Goal: Information Seeking & Learning: Learn about a topic

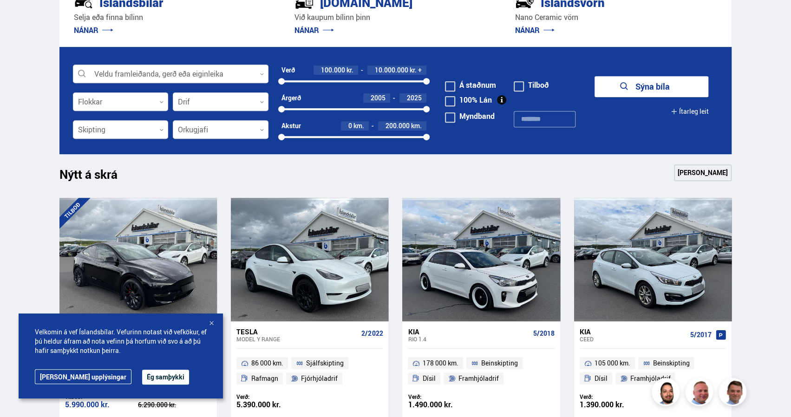
scroll to position [280, 0]
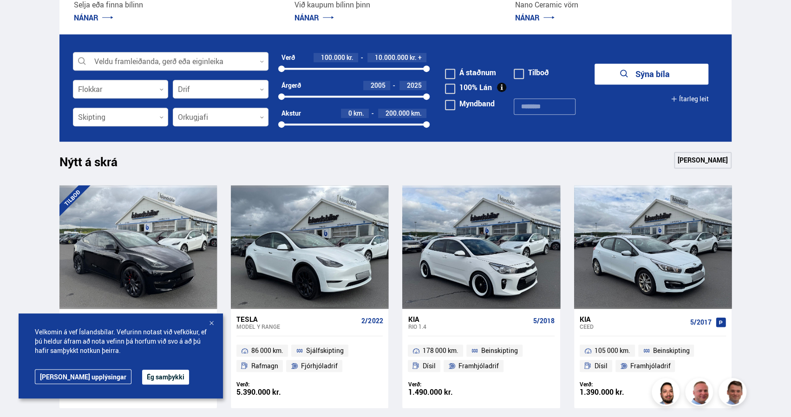
click at [212, 323] on div at bounding box center [211, 323] width 9 height 9
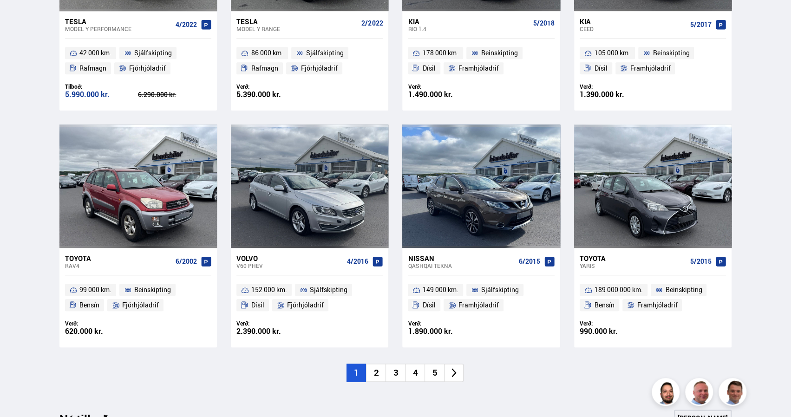
scroll to position [579, 0]
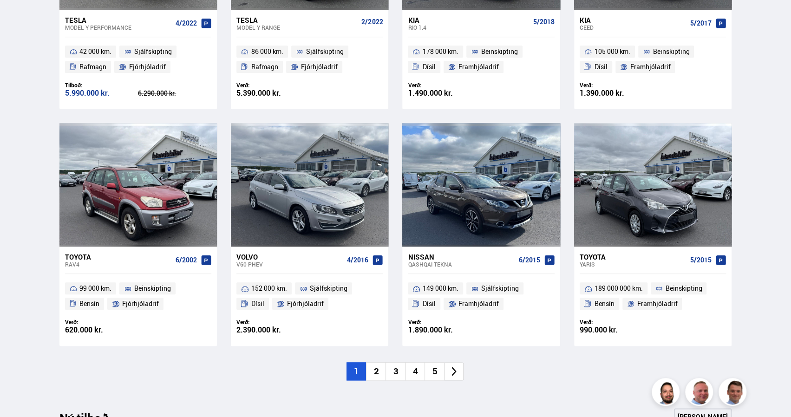
click at [376, 372] on li "2" at bounding box center [376, 371] width 20 height 18
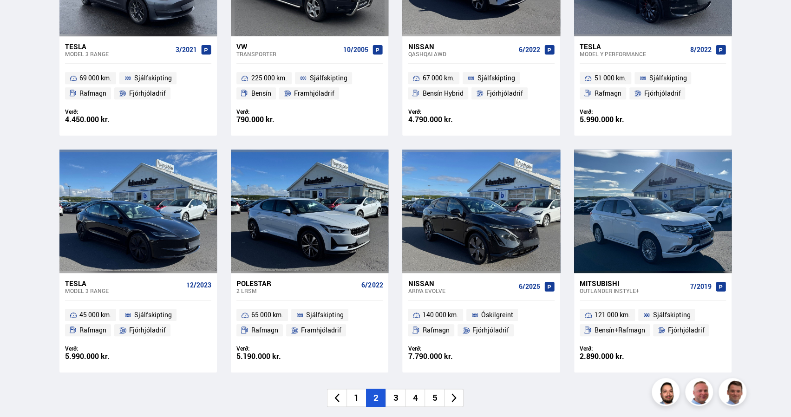
scroll to position [559, 0]
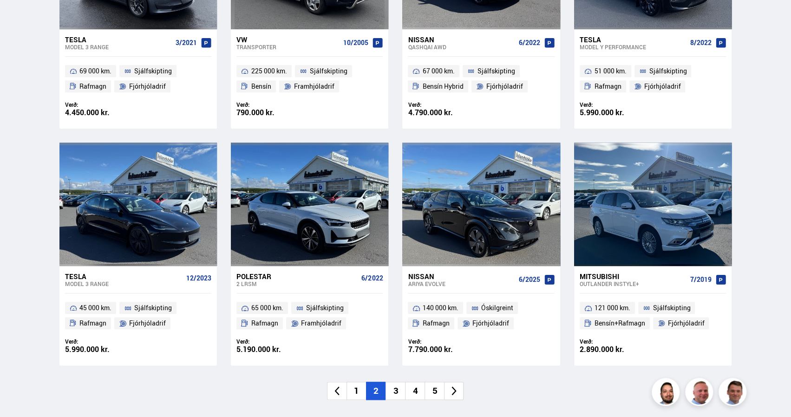
click at [398, 391] on li "3" at bounding box center [396, 391] width 20 height 18
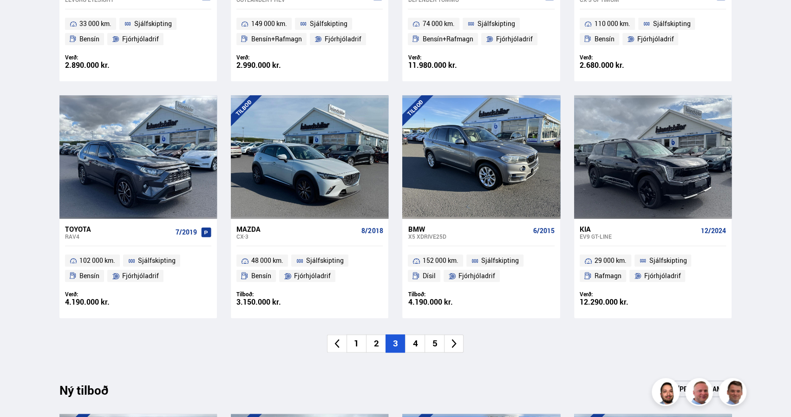
scroll to position [598, 0]
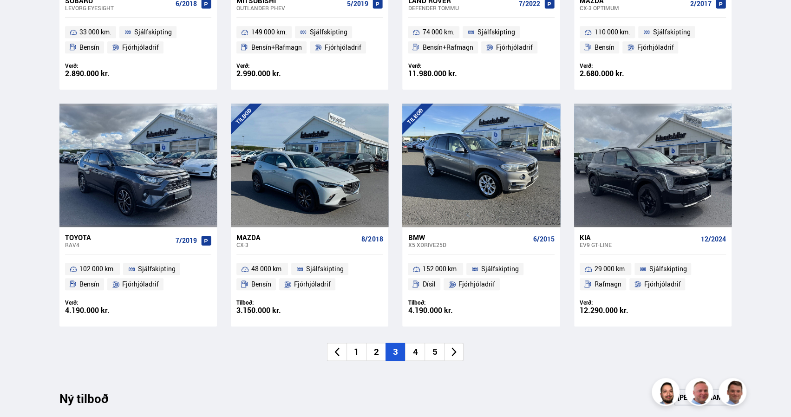
click at [413, 353] on li "4" at bounding box center [415, 352] width 20 height 18
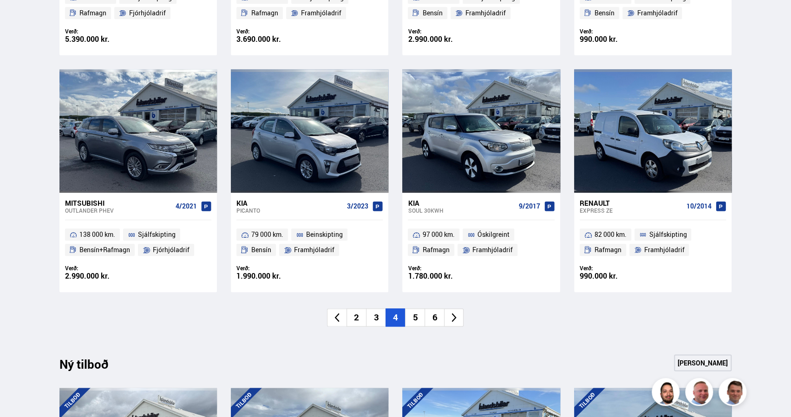
scroll to position [652, 0]
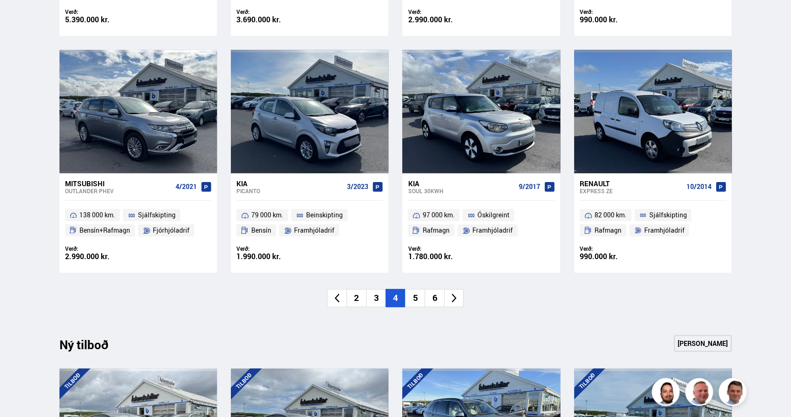
click at [415, 297] on li "5" at bounding box center [415, 298] width 20 height 18
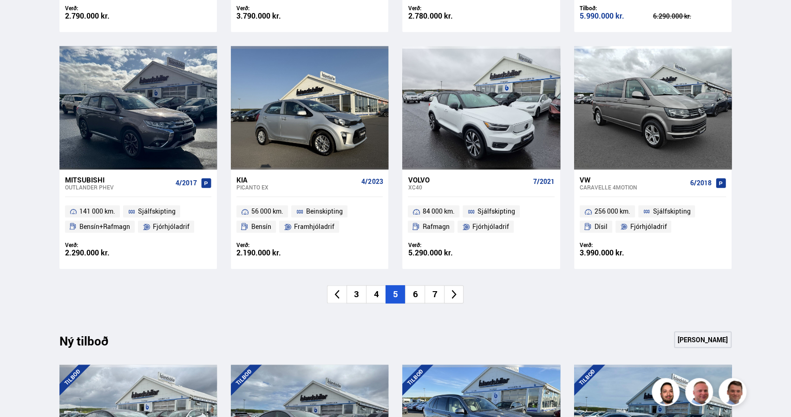
scroll to position [661, 0]
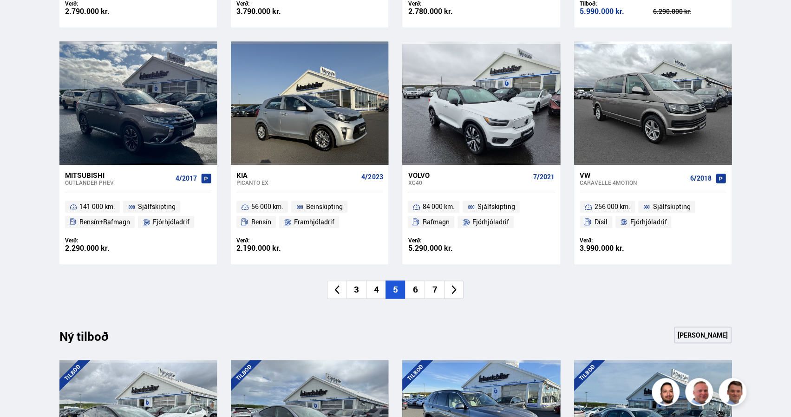
click at [418, 291] on li "6" at bounding box center [415, 290] width 20 height 18
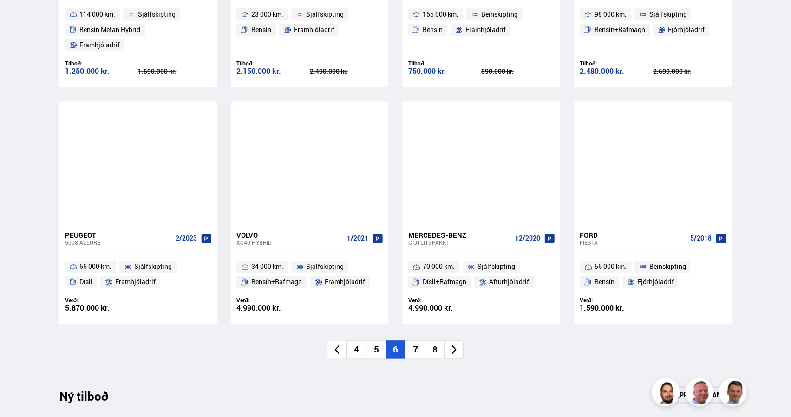
scroll to position [618, 0]
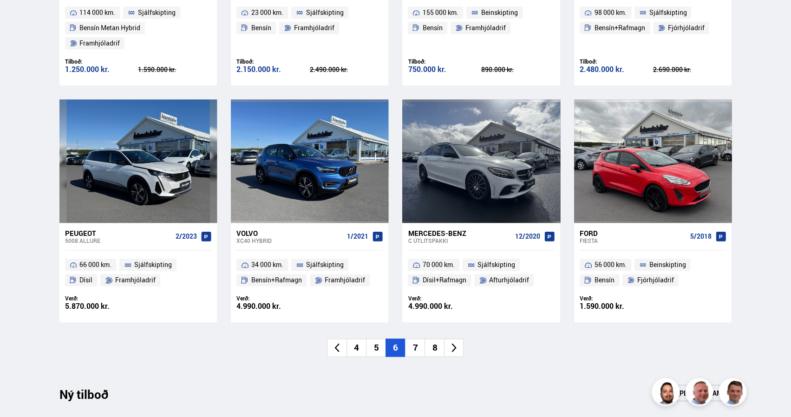
click at [418, 339] on li "7" at bounding box center [415, 348] width 20 height 18
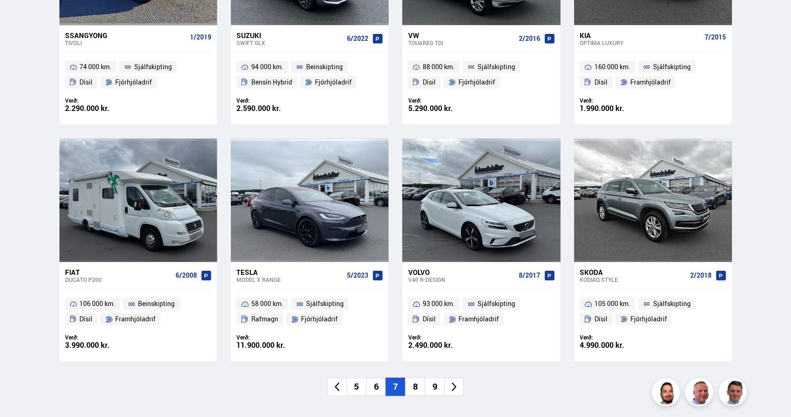
scroll to position [568, 0]
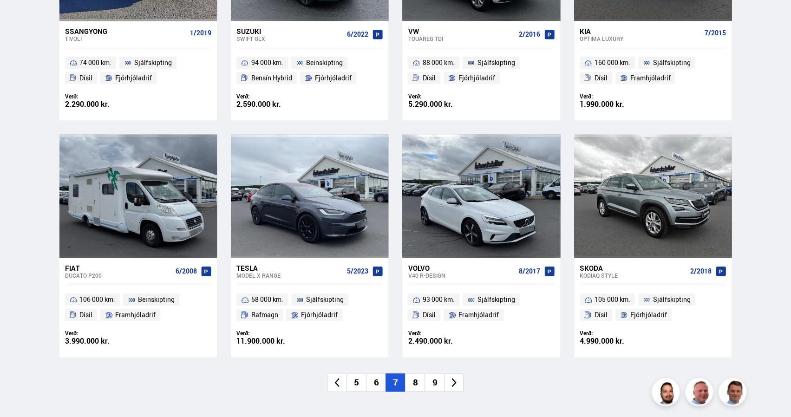
click at [413, 381] on li "8" at bounding box center [415, 383] width 20 height 18
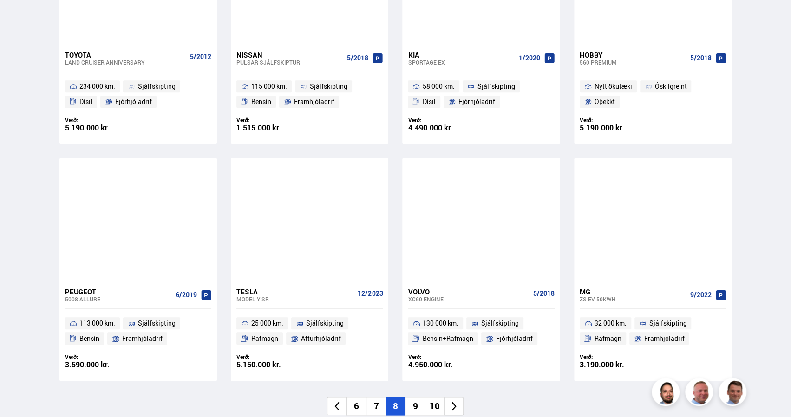
scroll to position [573, 0]
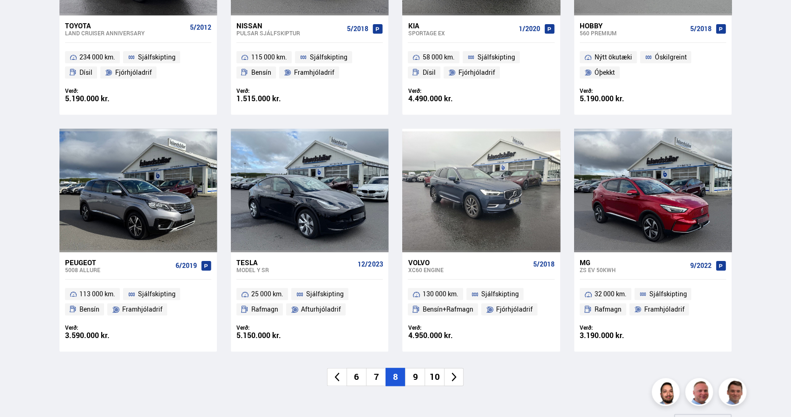
click at [414, 374] on li "9" at bounding box center [415, 377] width 20 height 18
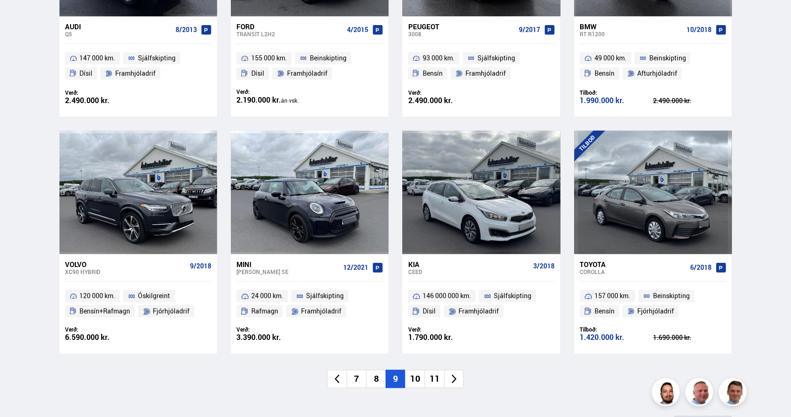
scroll to position [593, 0]
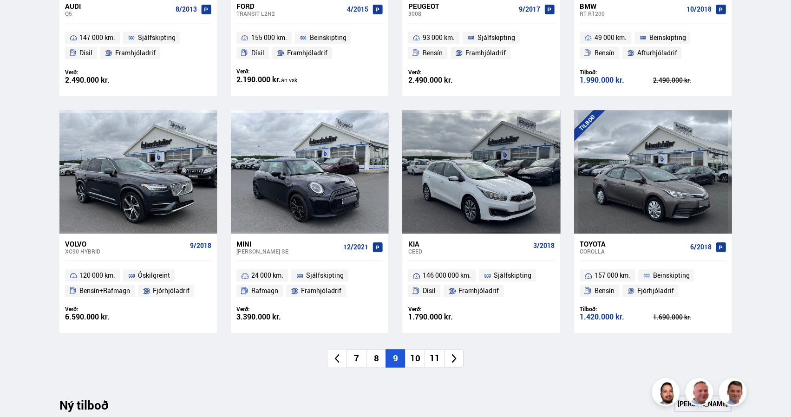
click at [415, 362] on li "10" at bounding box center [415, 358] width 20 height 18
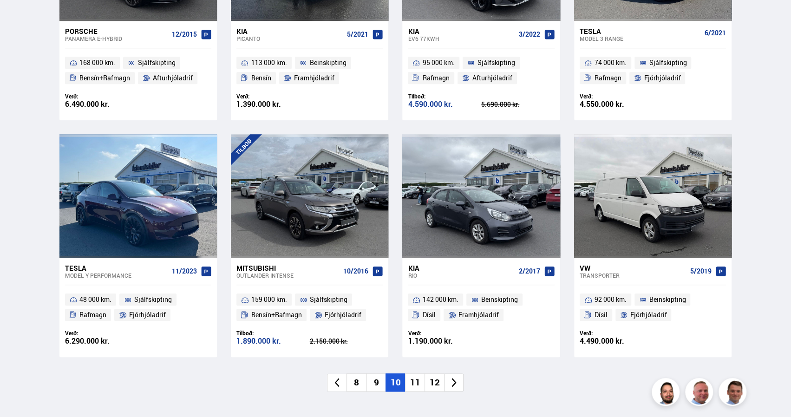
scroll to position [584, 0]
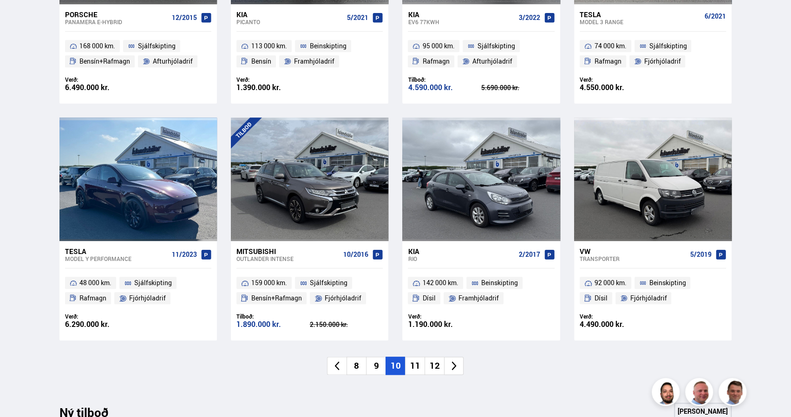
click at [419, 364] on li "11" at bounding box center [415, 366] width 20 height 18
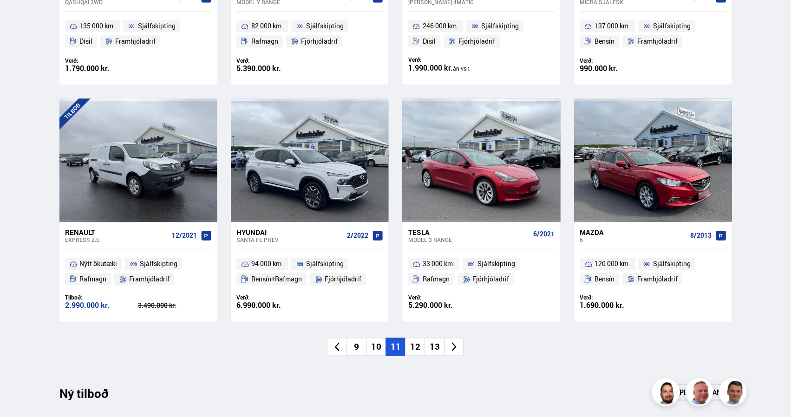
scroll to position [631, 0]
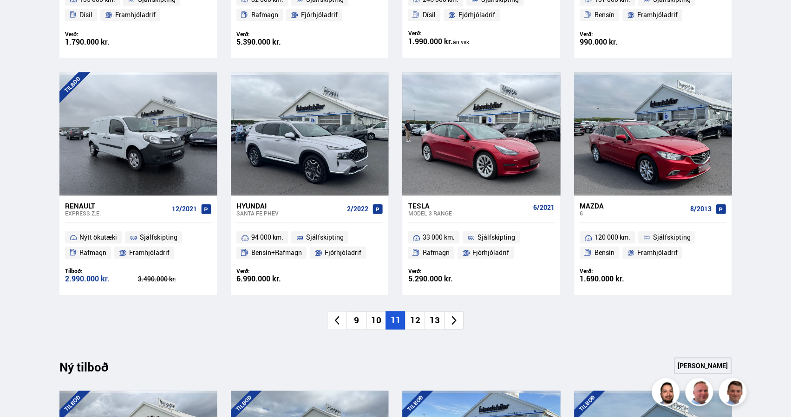
click at [414, 321] on li "12" at bounding box center [415, 320] width 20 height 18
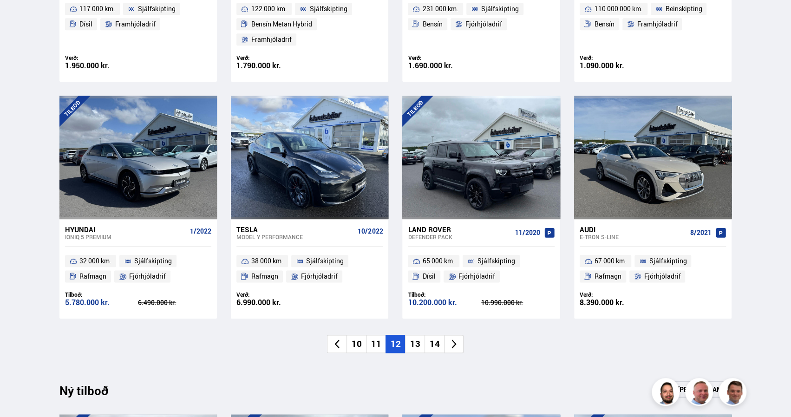
scroll to position [623, 0]
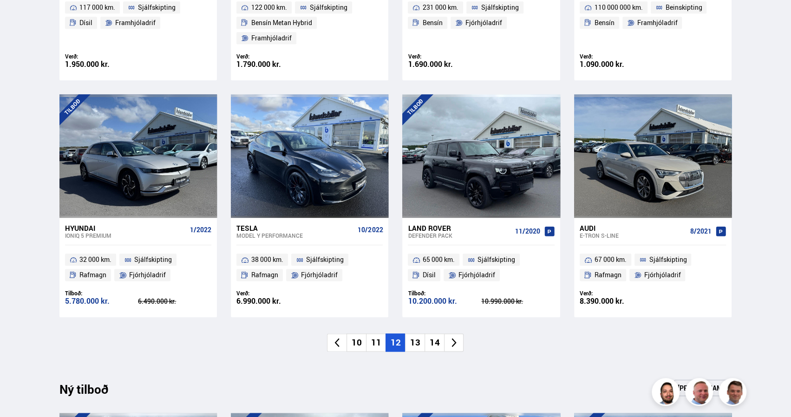
click at [417, 334] on li "13" at bounding box center [415, 343] width 20 height 18
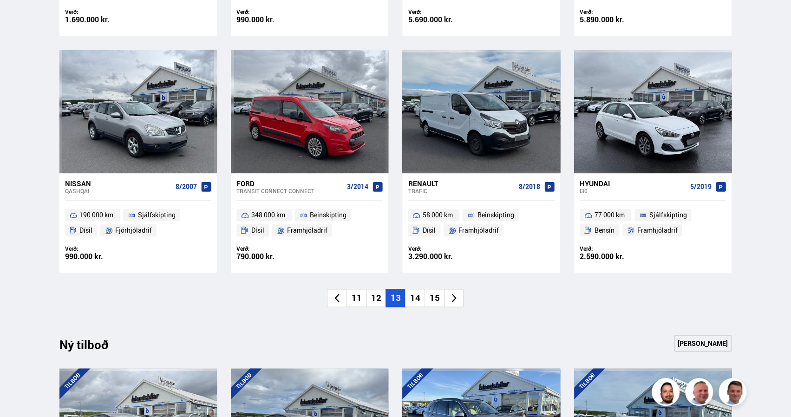
scroll to position [661, 0]
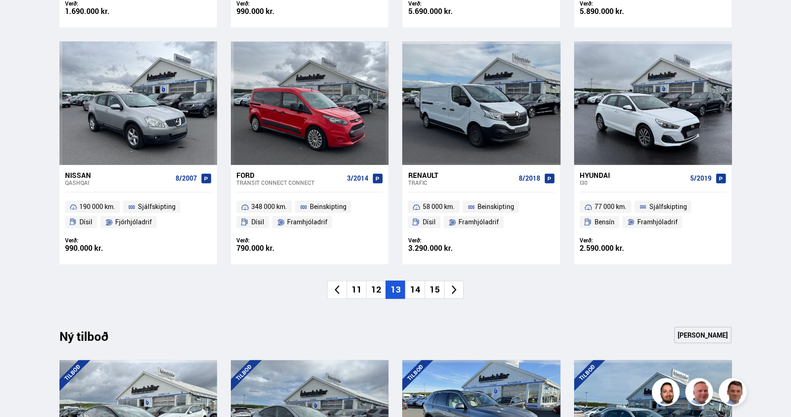
click at [419, 291] on li "14" at bounding box center [415, 290] width 20 height 18
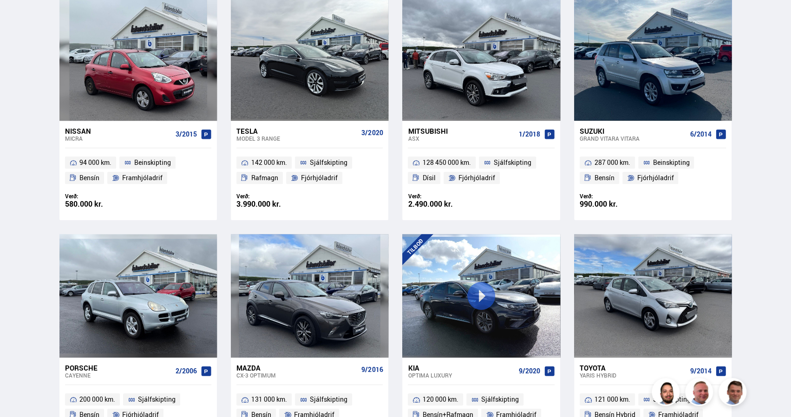
scroll to position [466, 0]
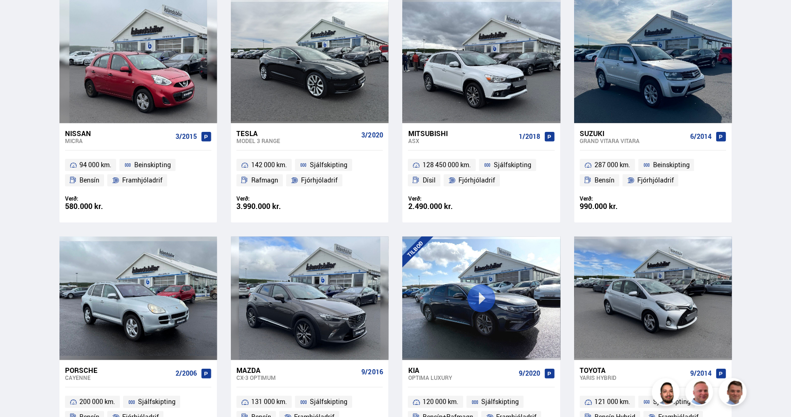
drag, startPoint x: 784, startPoint y: 154, endPoint x: 793, endPoint y: 145, distance: 12.5
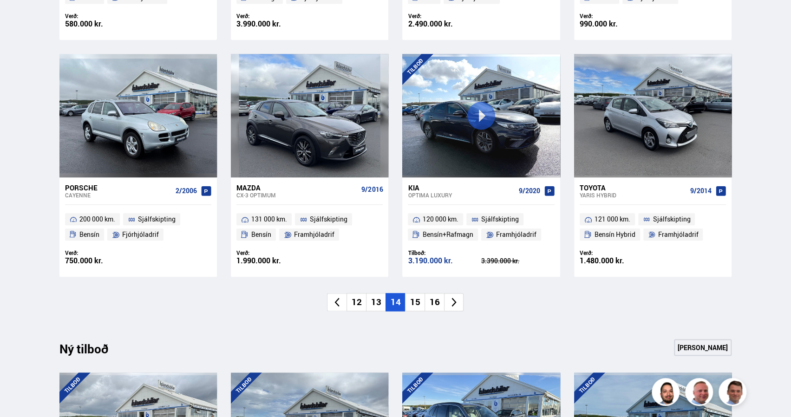
scroll to position [655, 0]
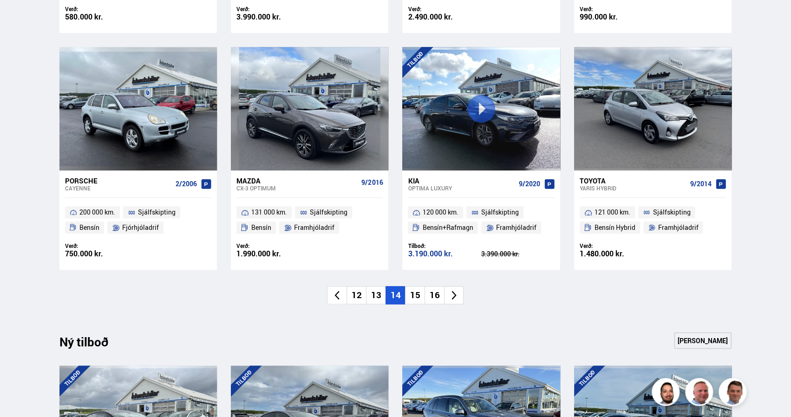
click at [420, 297] on li "15" at bounding box center [415, 295] width 20 height 18
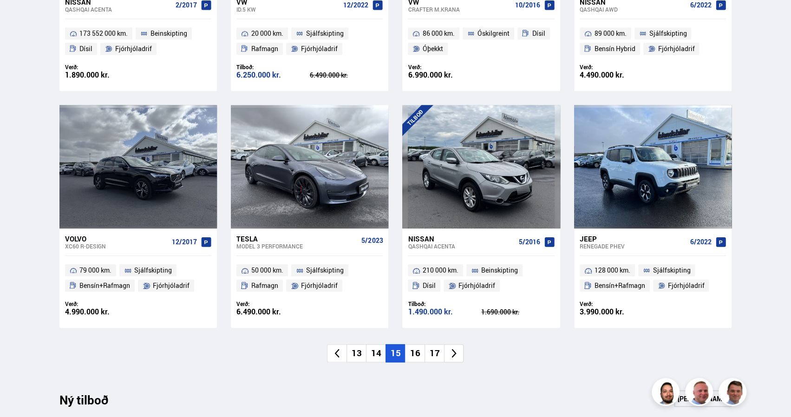
scroll to position [608, 0]
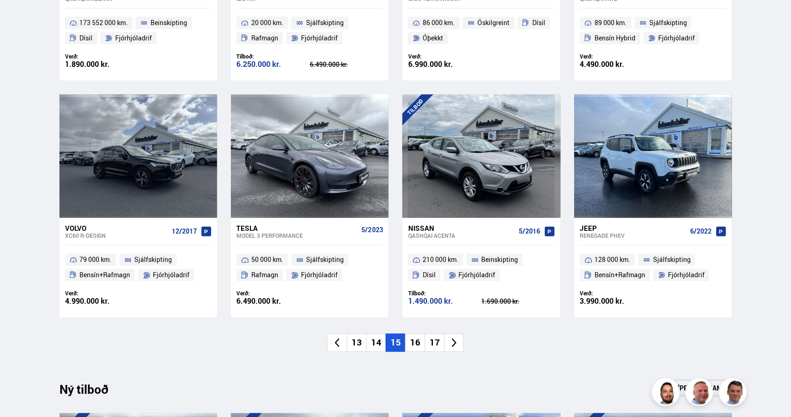
click at [421, 344] on li "16" at bounding box center [415, 343] width 20 height 18
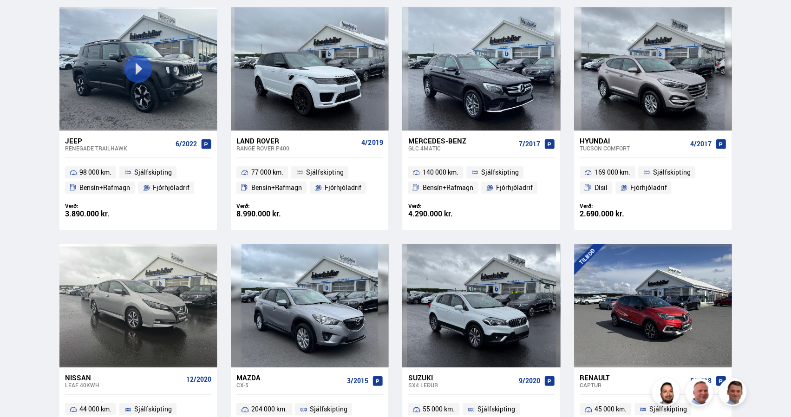
scroll to position [378, 0]
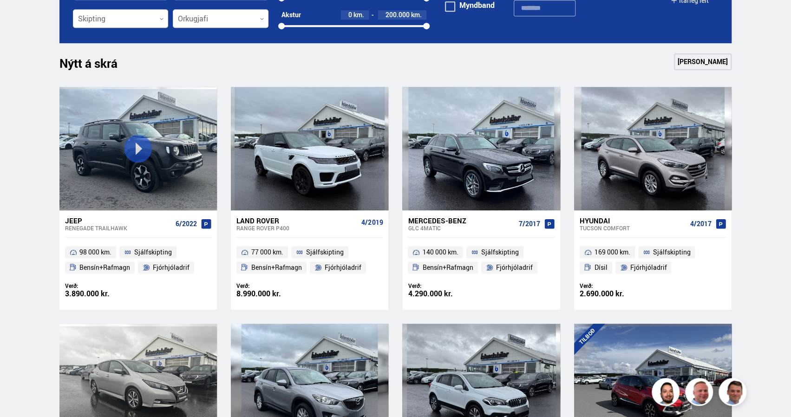
drag, startPoint x: 784, startPoint y: 148, endPoint x: 788, endPoint y: 133, distance: 15.3
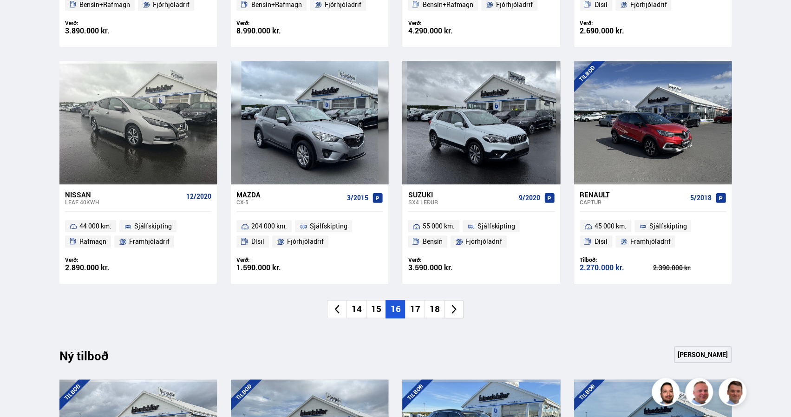
scroll to position [645, 0]
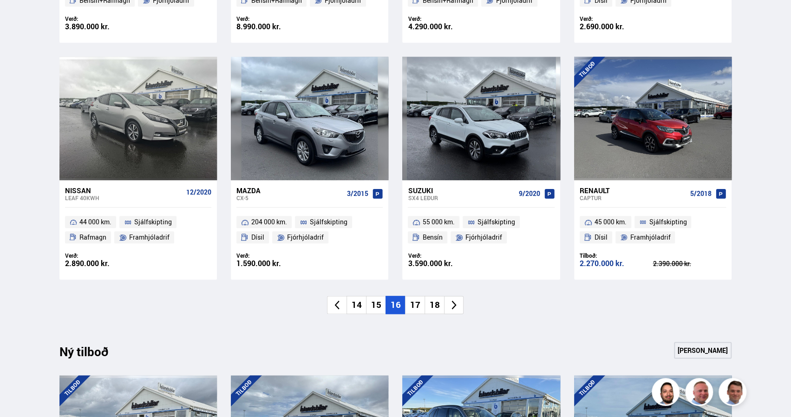
click at [413, 307] on li "17" at bounding box center [415, 305] width 20 height 18
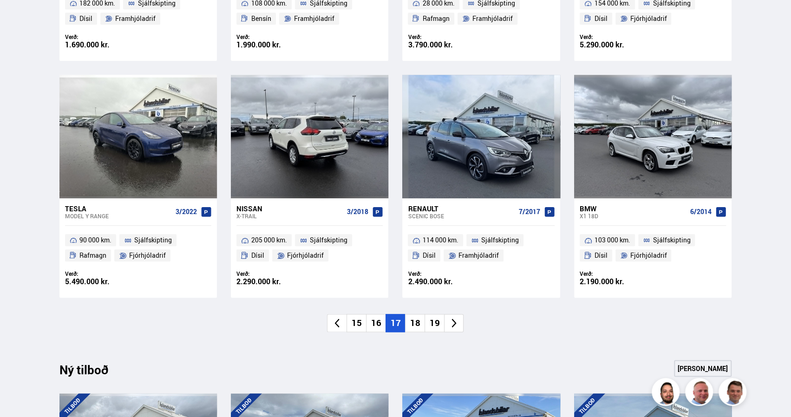
scroll to position [637, 0]
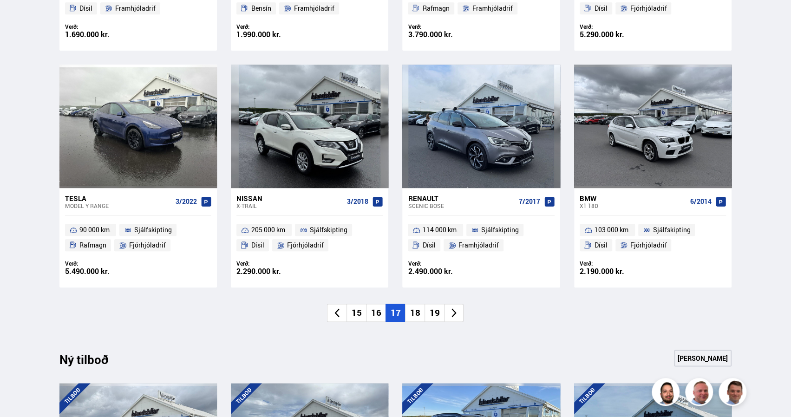
click at [419, 318] on li "18" at bounding box center [415, 313] width 20 height 18
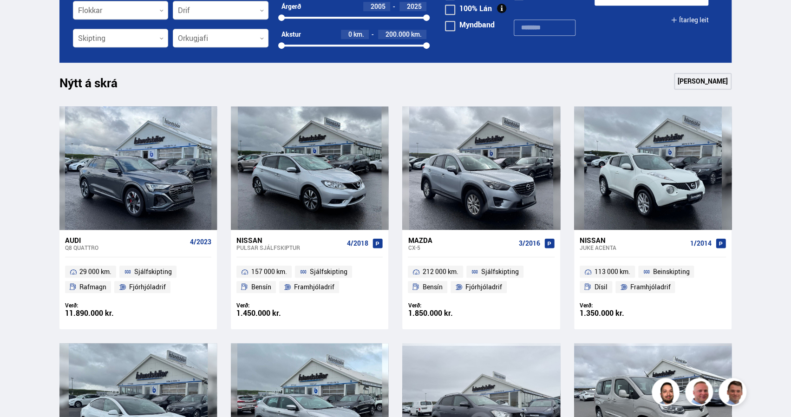
scroll to position [577, 0]
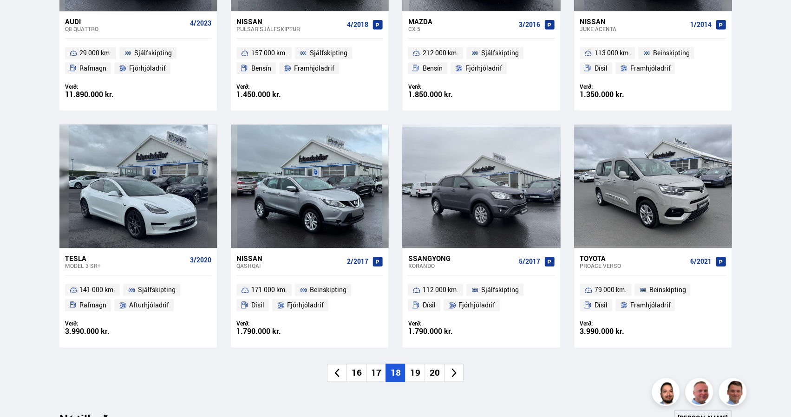
click at [417, 374] on li "19" at bounding box center [415, 373] width 20 height 18
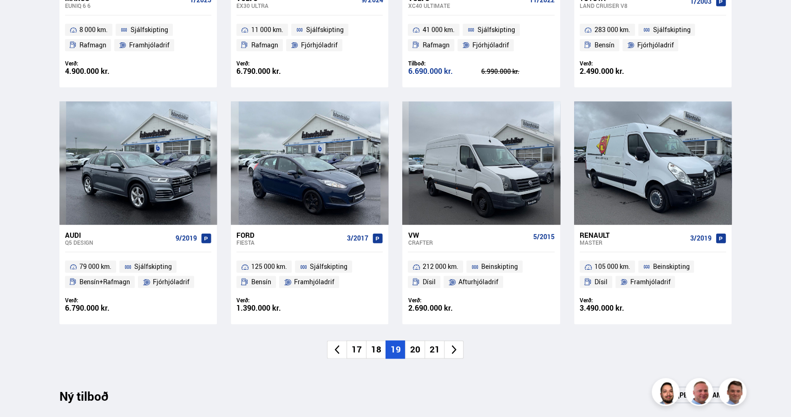
scroll to position [605, 0]
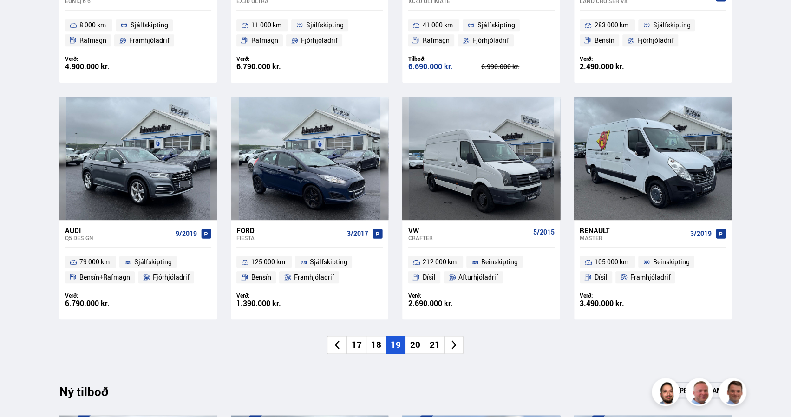
click at [413, 341] on li "20" at bounding box center [415, 345] width 20 height 18
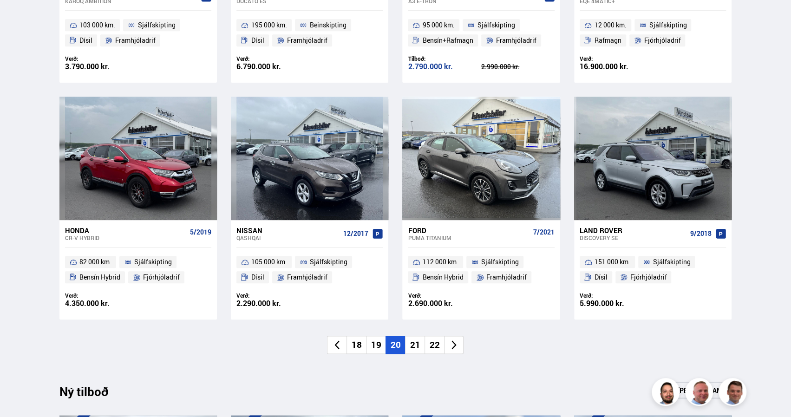
scroll to position [294, 0]
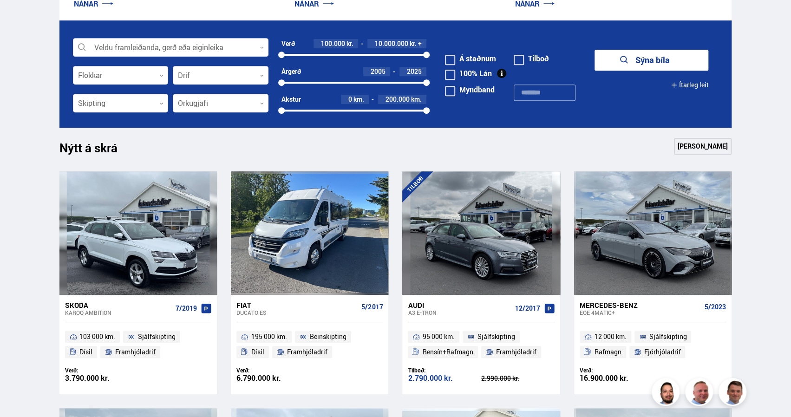
drag, startPoint x: 784, startPoint y: 82, endPoint x: 793, endPoint y: 139, distance: 57.3
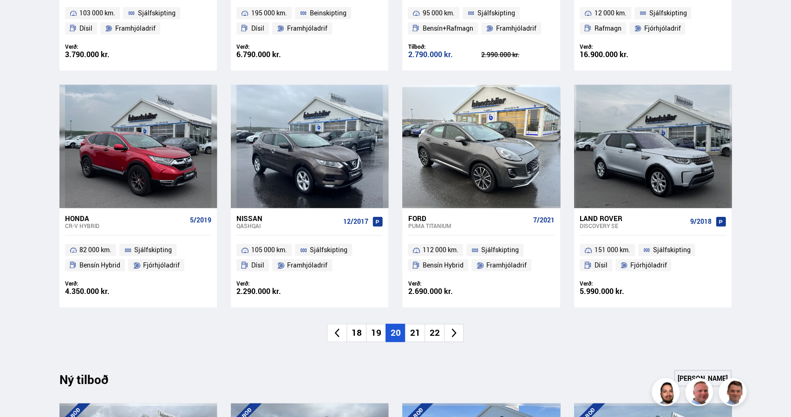
scroll to position [626, 0]
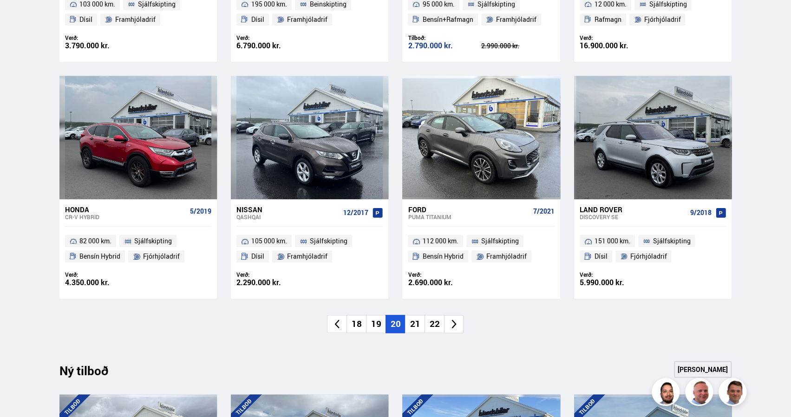
click at [414, 326] on li "21" at bounding box center [415, 324] width 20 height 18
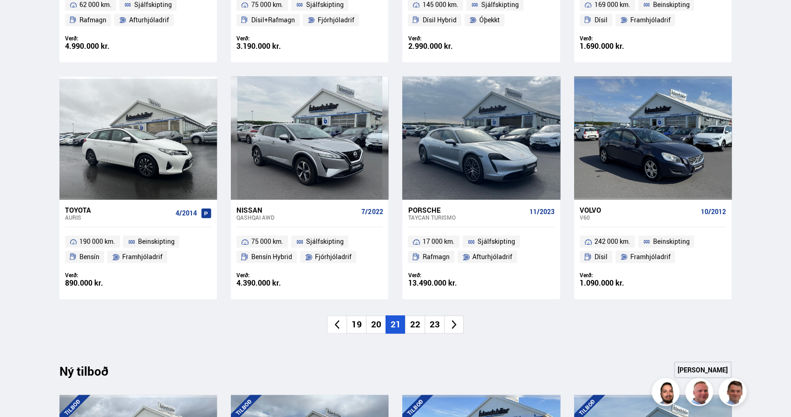
scroll to position [666, 0]
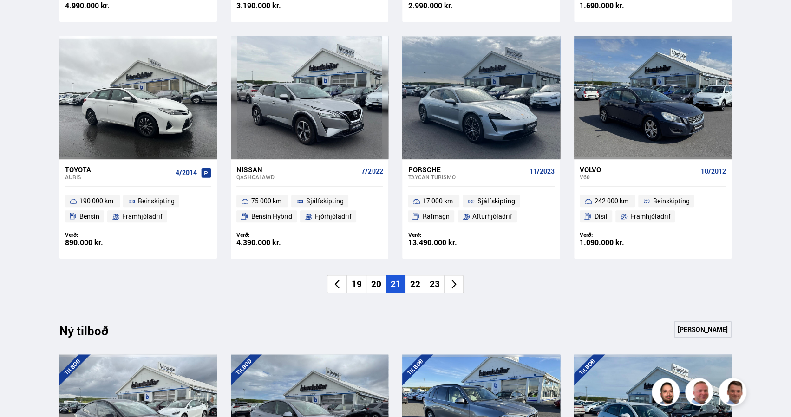
click at [415, 283] on li "22" at bounding box center [415, 284] width 20 height 18
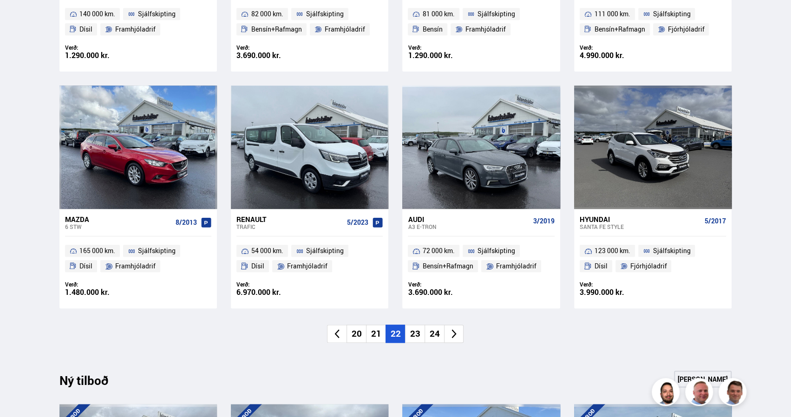
scroll to position [627, 0]
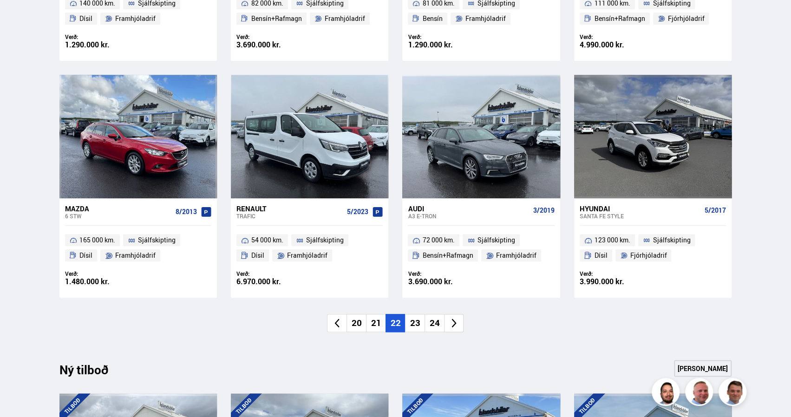
click at [416, 320] on li "23" at bounding box center [415, 323] width 20 height 18
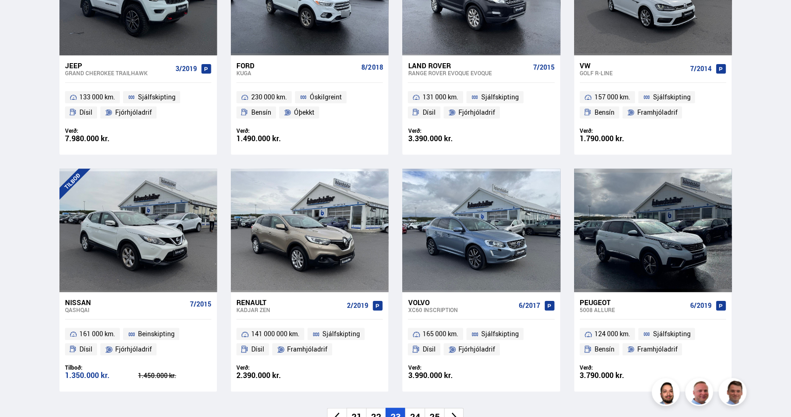
scroll to position [572, 0]
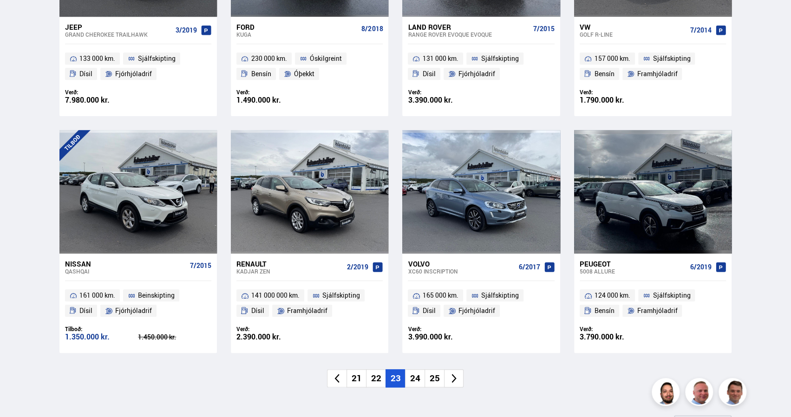
click at [418, 378] on li "24" at bounding box center [415, 378] width 20 height 18
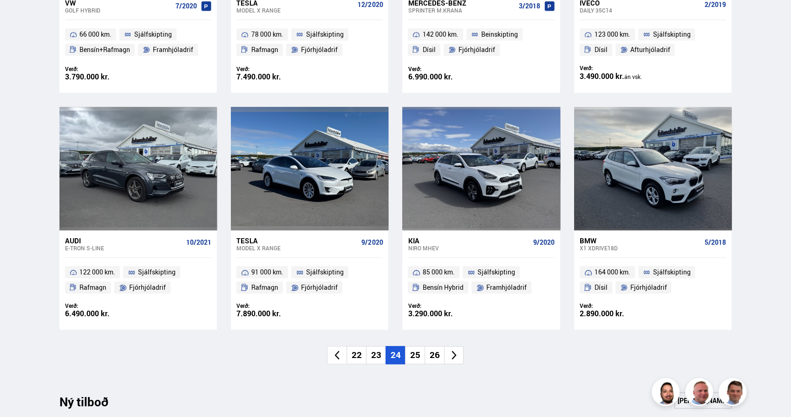
scroll to position [630, 0]
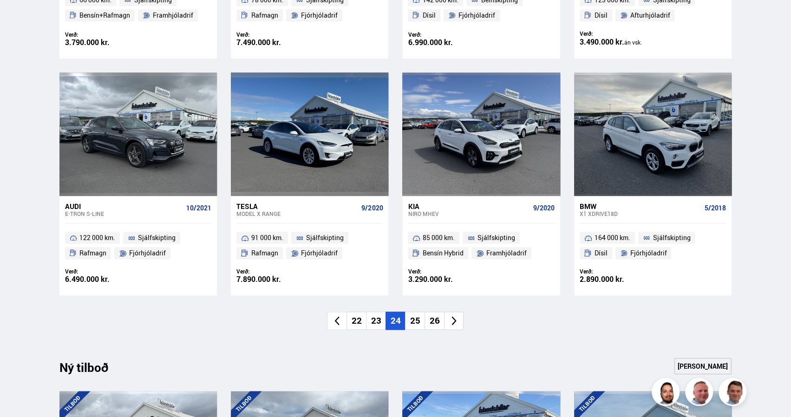
click at [417, 323] on li "25" at bounding box center [415, 321] width 20 height 18
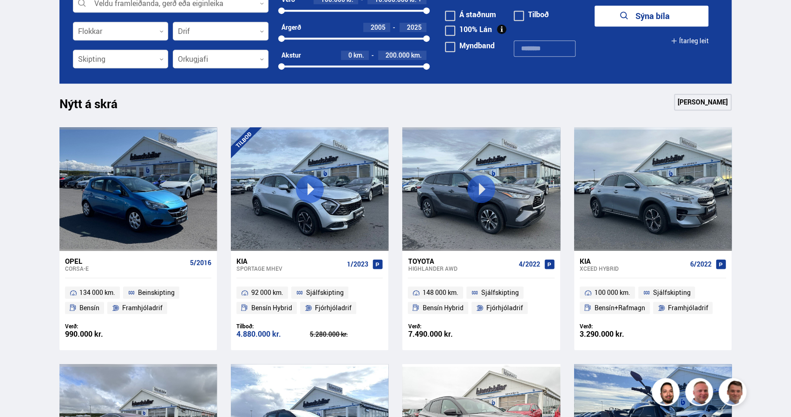
scroll to position [557, 0]
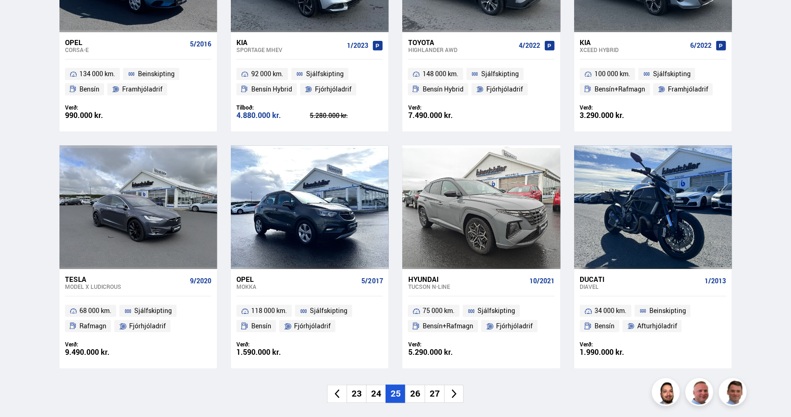
click at [417, 393] on li "26" at bounding box center [415, 394] width 20 height 18
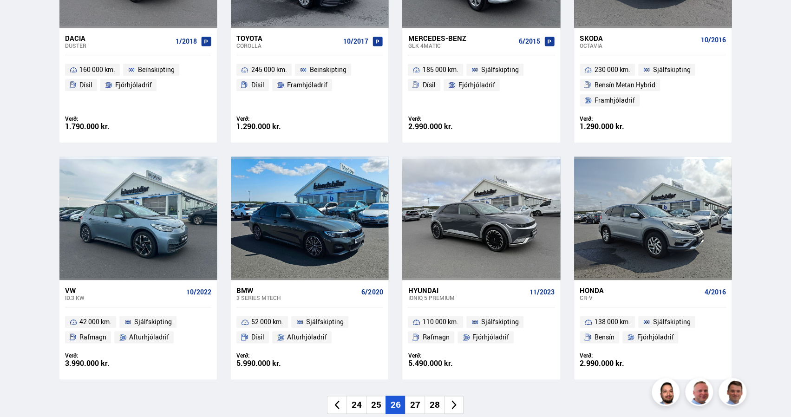
scroll to position [623, 0]
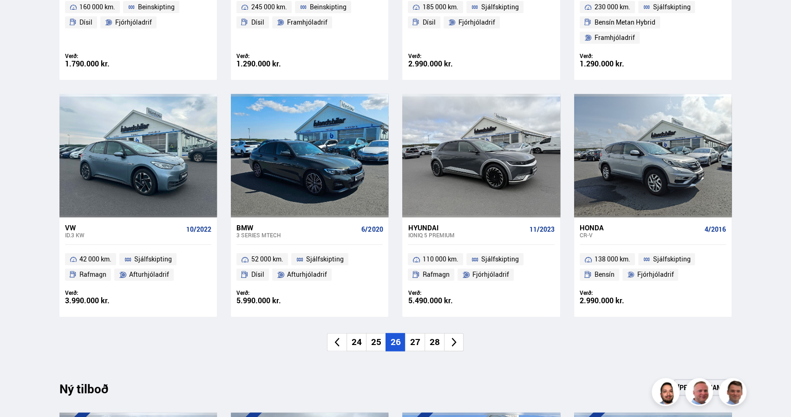
click at [415, 333] on li "27" at bounding box center [415, 342] width 20 height 18
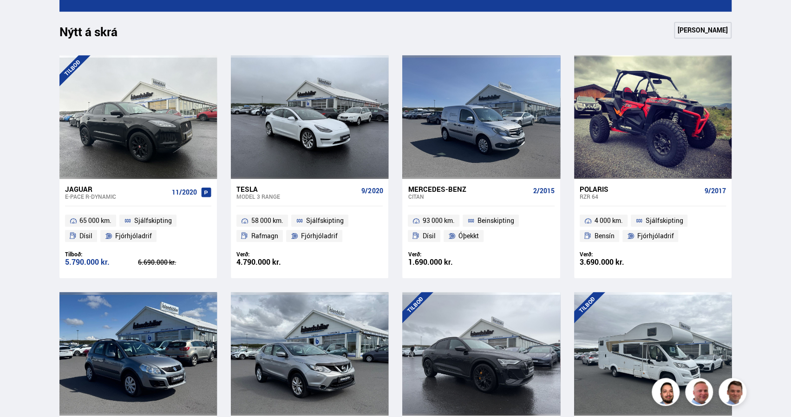
scroll to position [356, 0]
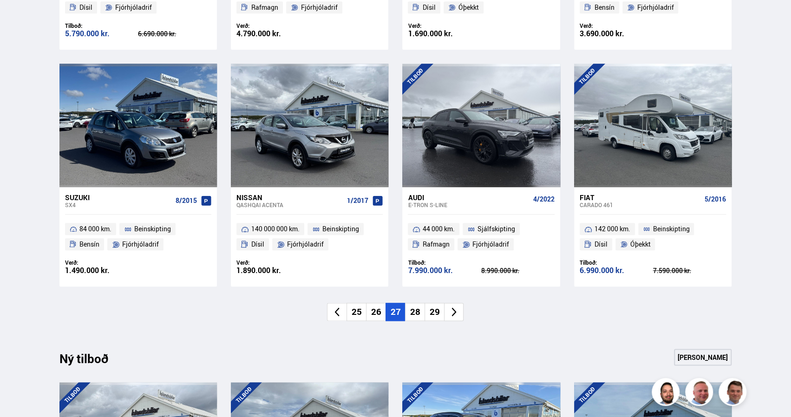
scroll to position [654, 0]
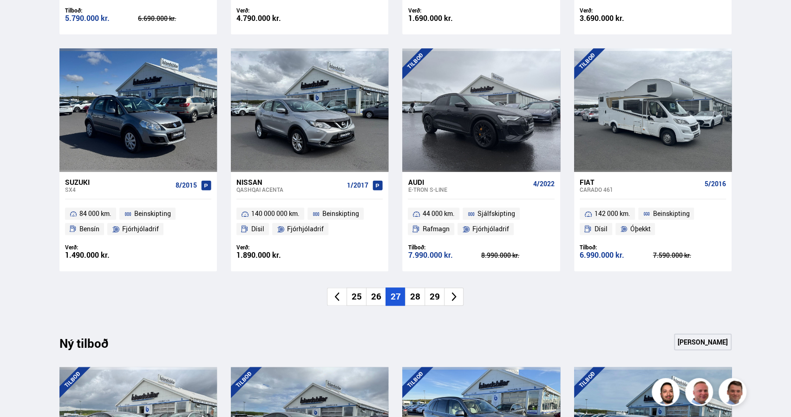
click at [416, 300] on li "28" at bounding box center [415, 297] width 20 height 18
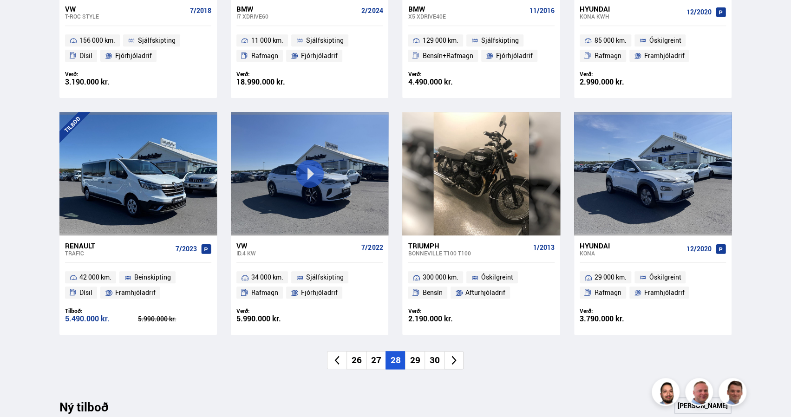
scroll to position [565, 0]
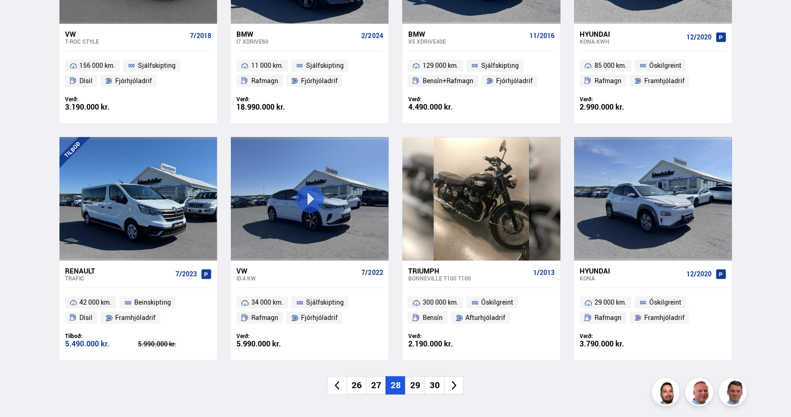
click at [416, 388] on li "29" at bounding box center [415, 385] width 20 height 18
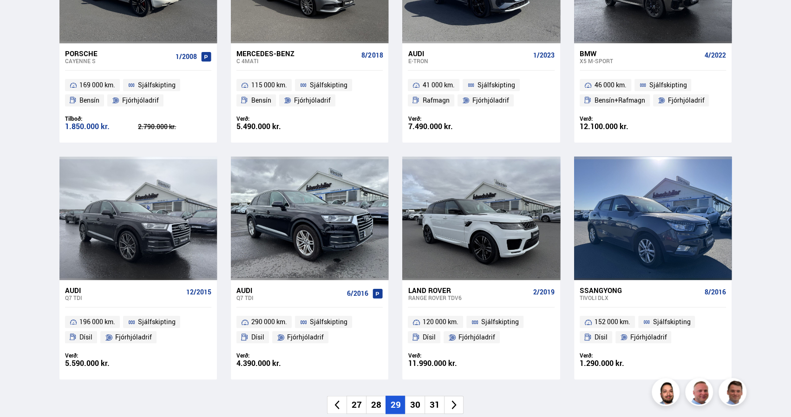
scroll to position [548, 0]
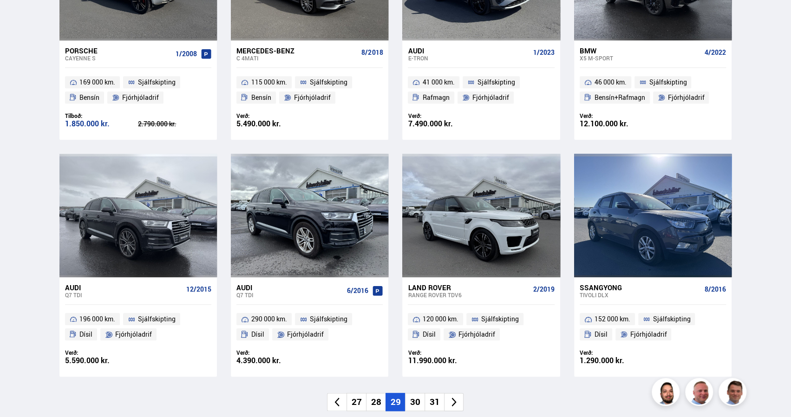
click at [418, 400] on li "30" at bounding box center [415, 402] width 20 height 18
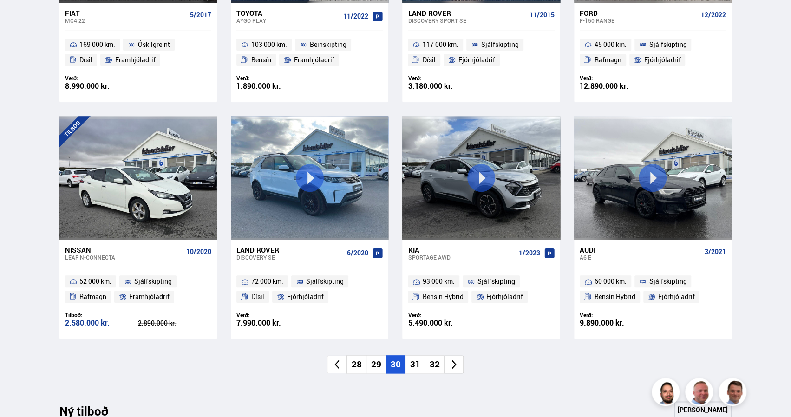
scroll to position [591, 0]
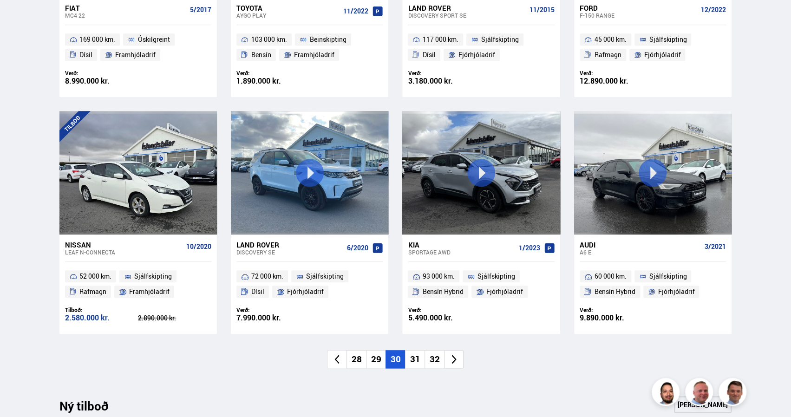
click at [416, 358] on li "31" at bounding box center [415, 359] width 20 height 18
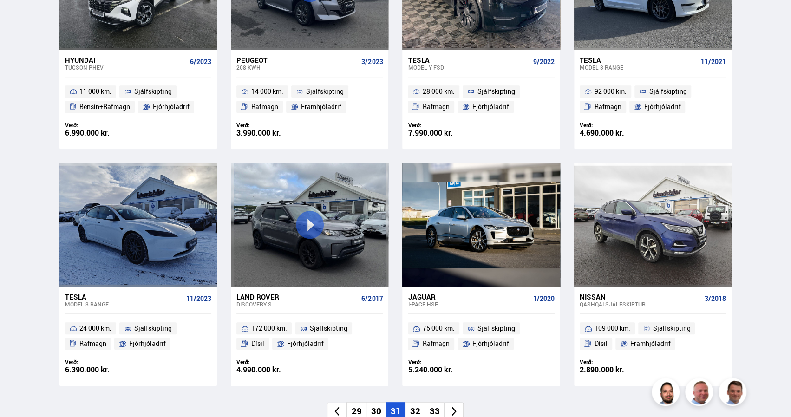
scroll to position [583, 0]
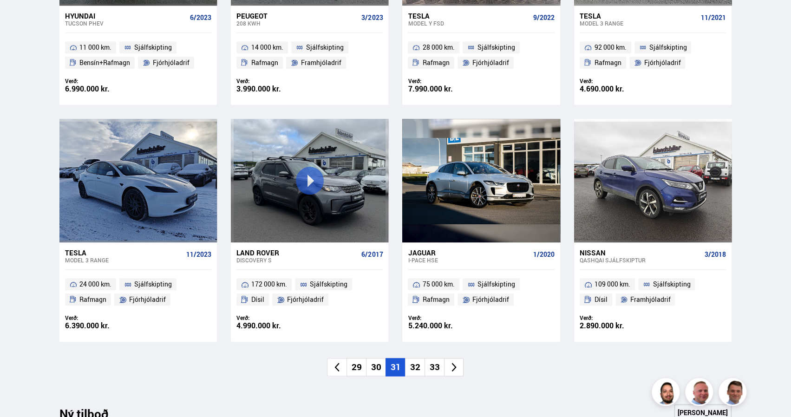
click at [418, 370] on li "32" at bounding box center [415, 367] width 20 height 18
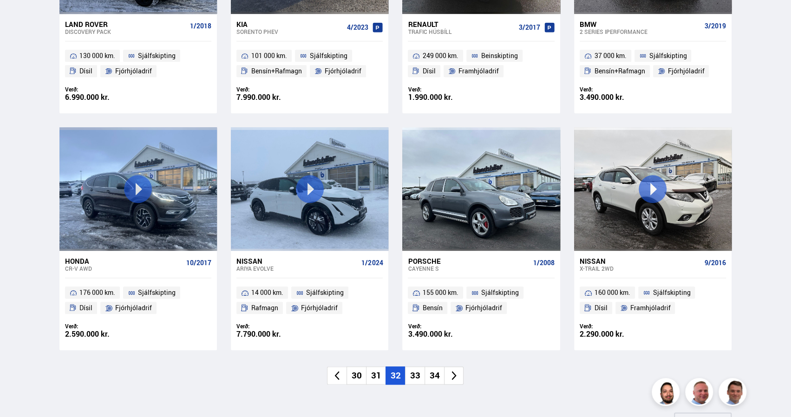
scroll to position [584, 0]
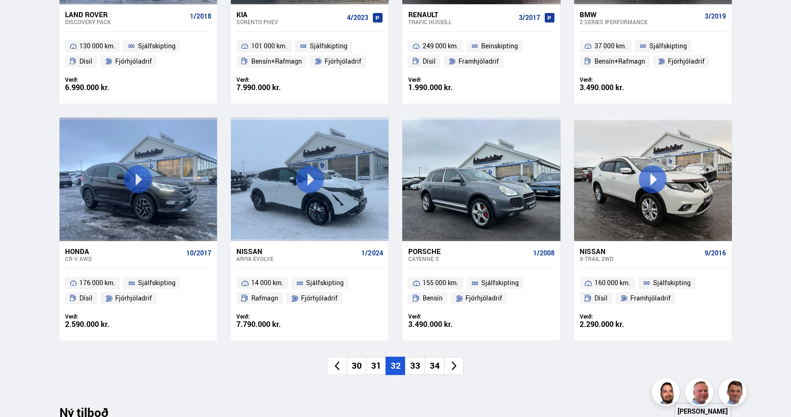
click at [414, 368] on li "33" at bounding box center [415, 366] width 20 height 18
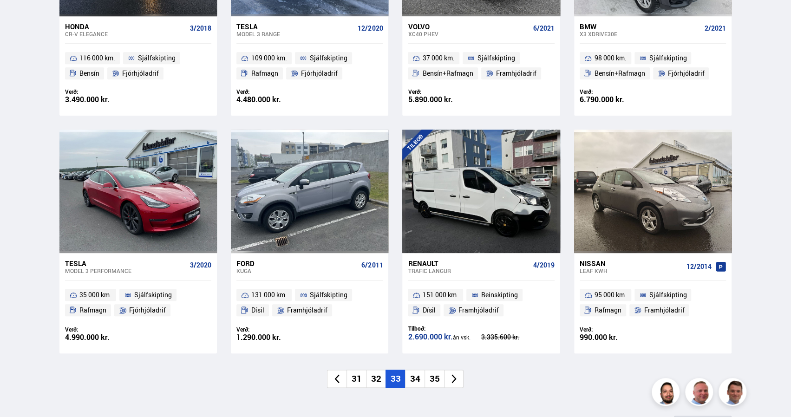
scroll to position [574, 0]
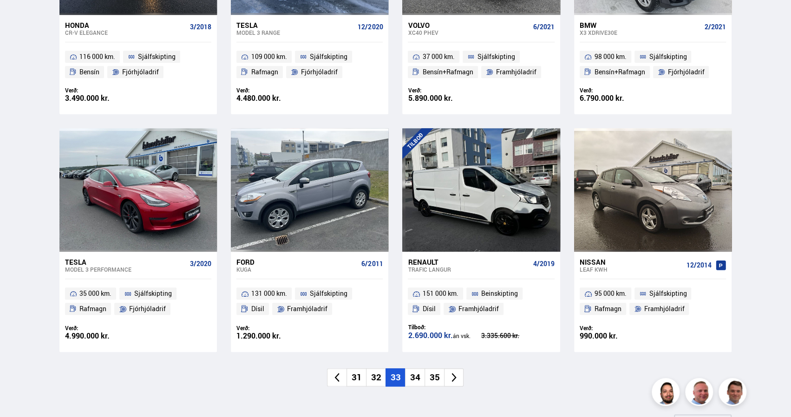
click at [418, 378] on li "34" at bounding box center [415, 377] width 20 height 18
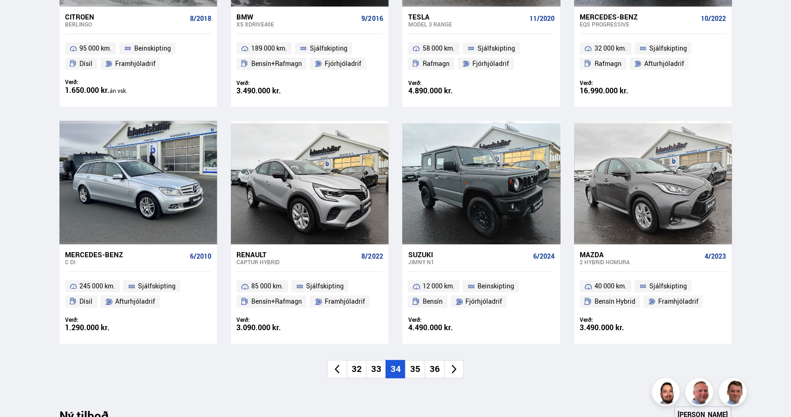
scroll to position [610, 0]
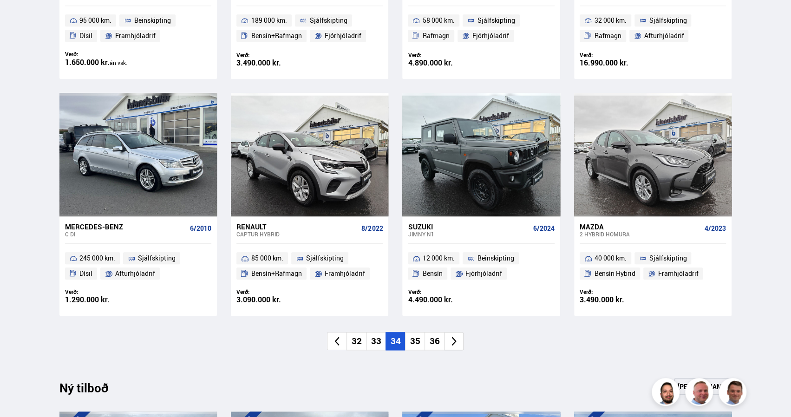
click at [415, 343] on li "35" at bounding box center [415, 341] width 20 height 18
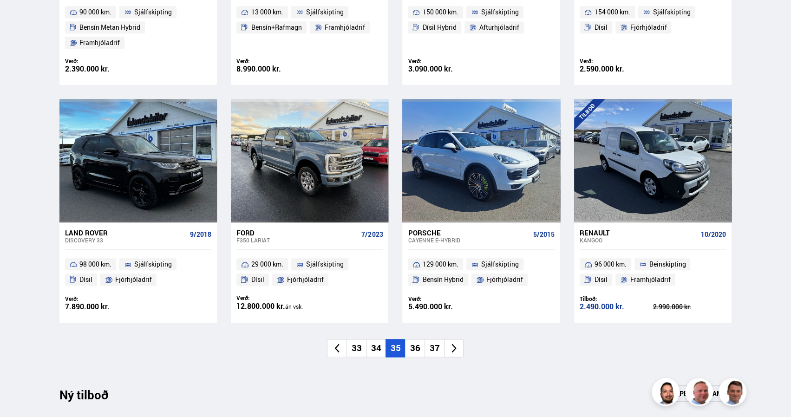
scroll to position [623, 0]
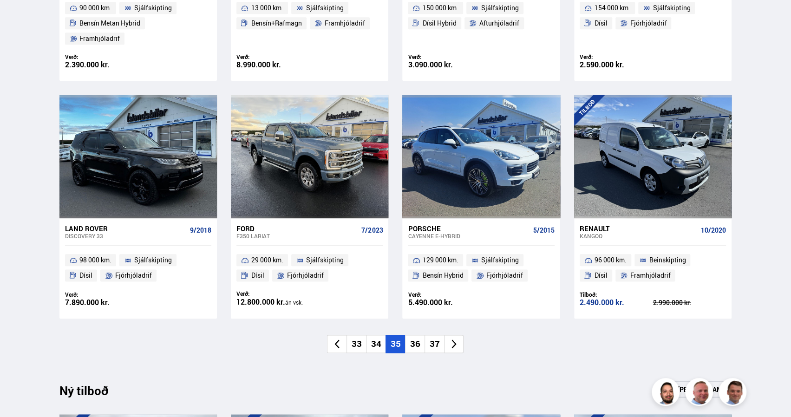
click at [420, 335] on li "36" at bounding box center [415, 344] width 20 height 18
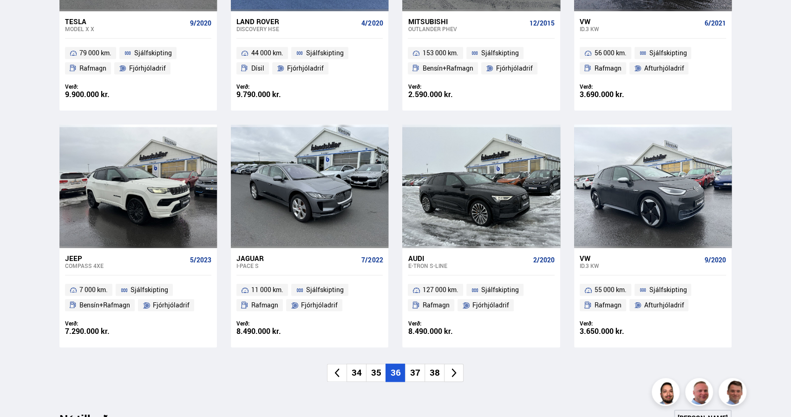
scroll to position [610, 0]
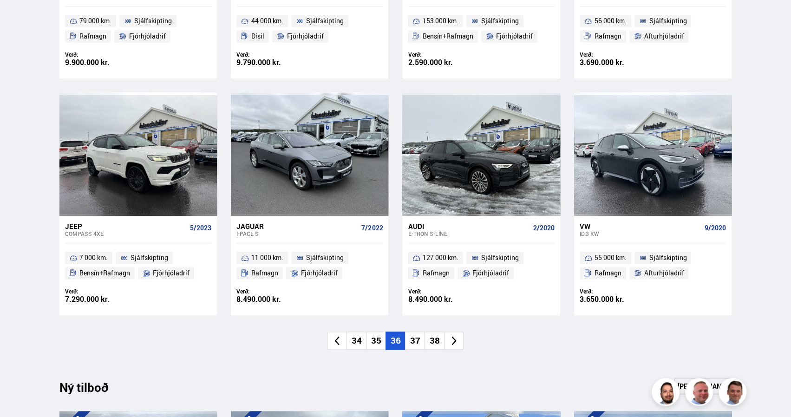
click at [417, 339] on li "37" at bounding box center [415, 341] width 20 height 18
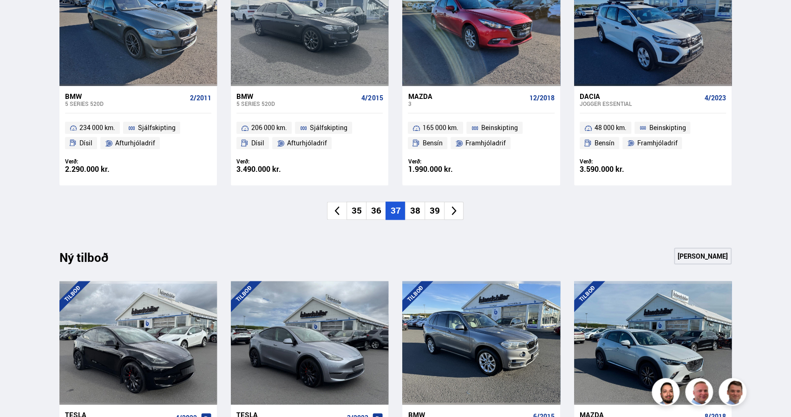
scroll to position [741, 0]
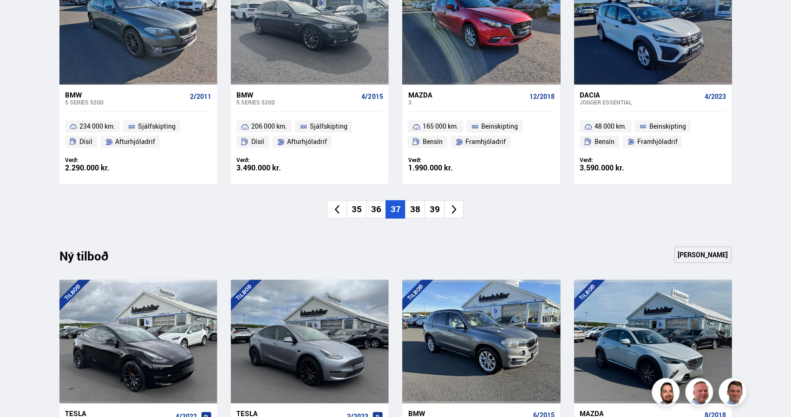
click at [413, 209] on li "38" at bounding box center [415, 209] width 20 height 18
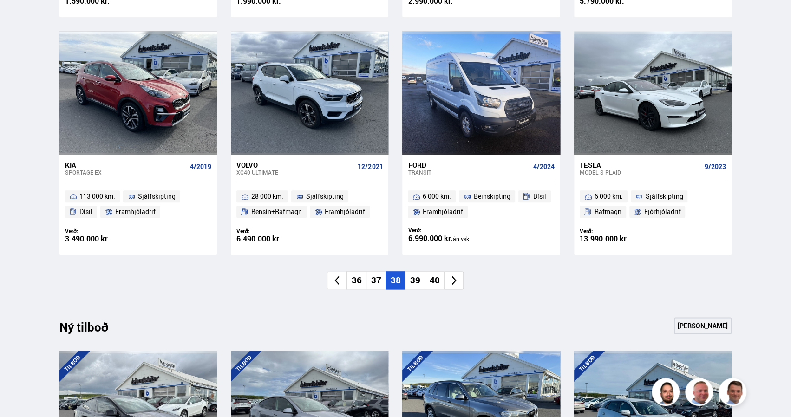
scroll to position [700, 0]
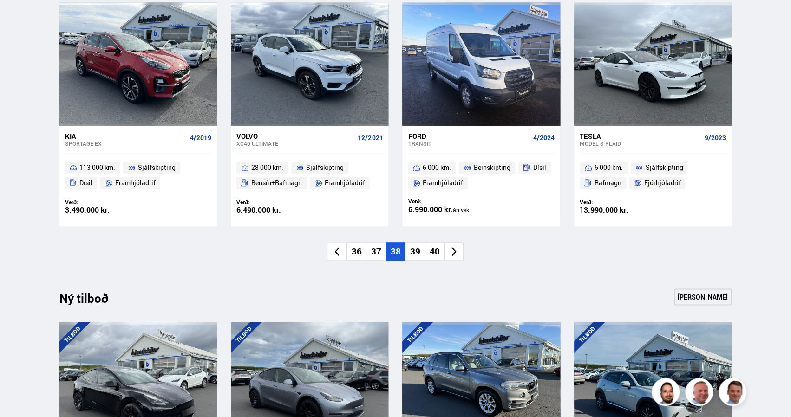
click at [413, 251] on li "39" at bounding box center [415, 252] width 20 height 18
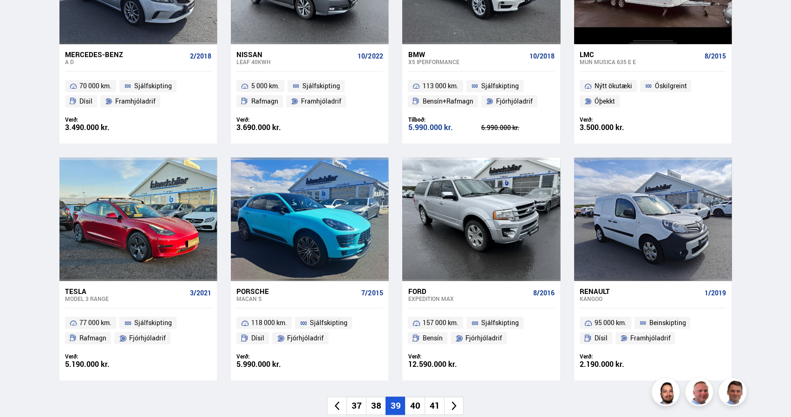
scroll to position [586, 0]
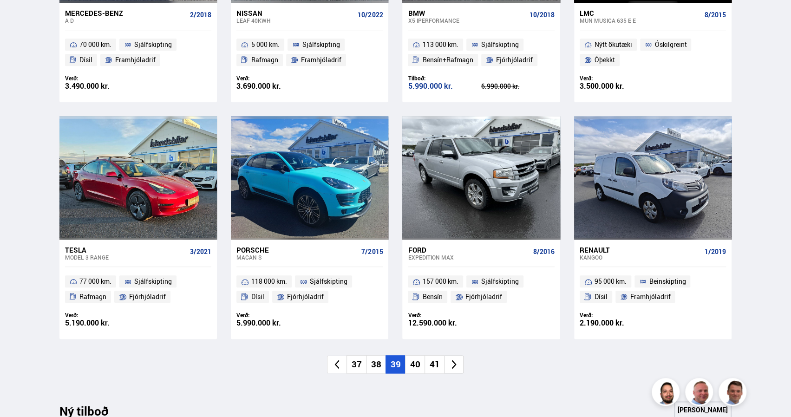
click at [416, 362] on li "40" at bounding box center [415, 364] width 20 height 18
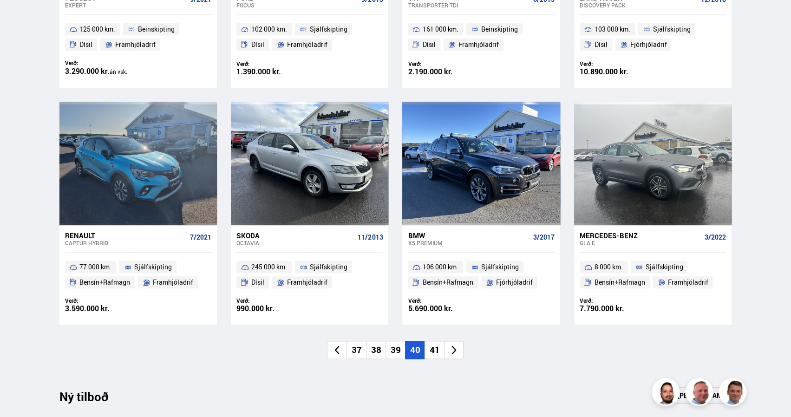
scroll to position [606, 0]
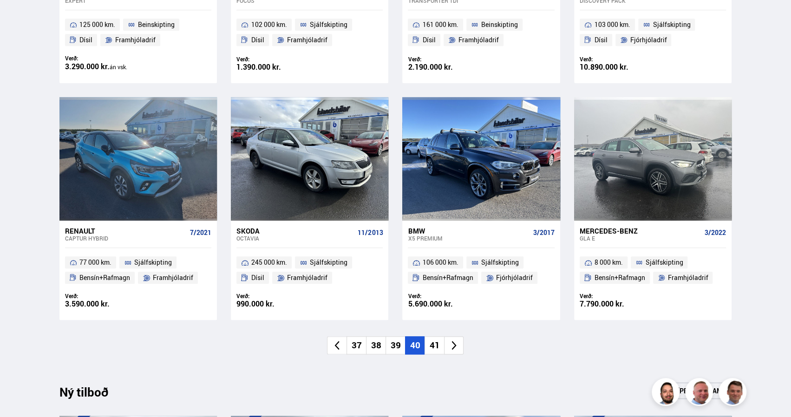
click at [434, 341] on li "41" at bounding box center [435, 345] width 20 height 18
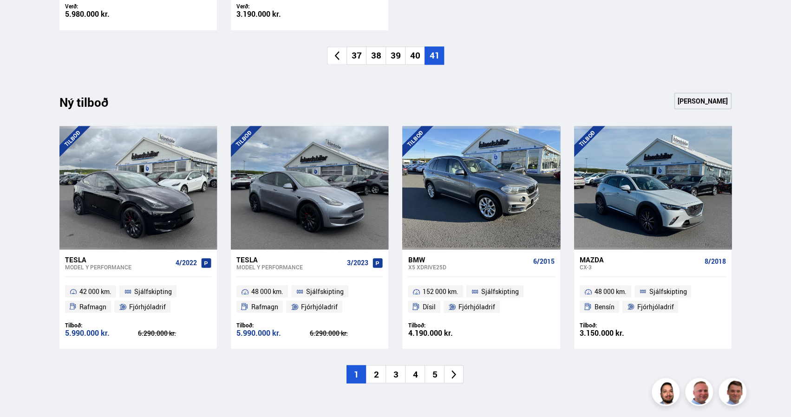
scroll to position [938, 0]
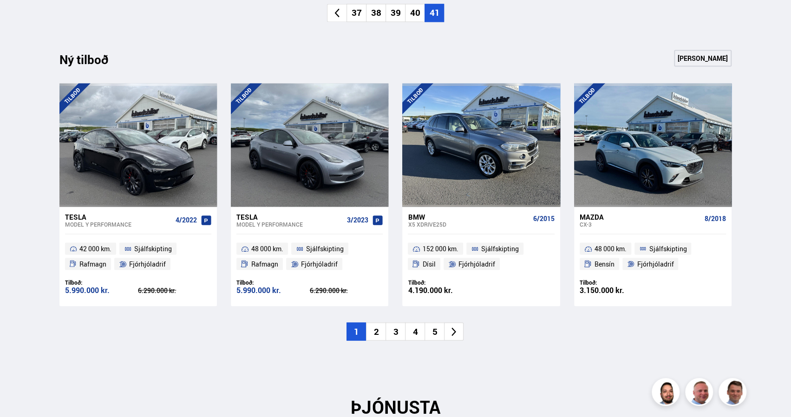
click at [377, 334] on li "2" at bounding box center [376, 331] width 20 height 18
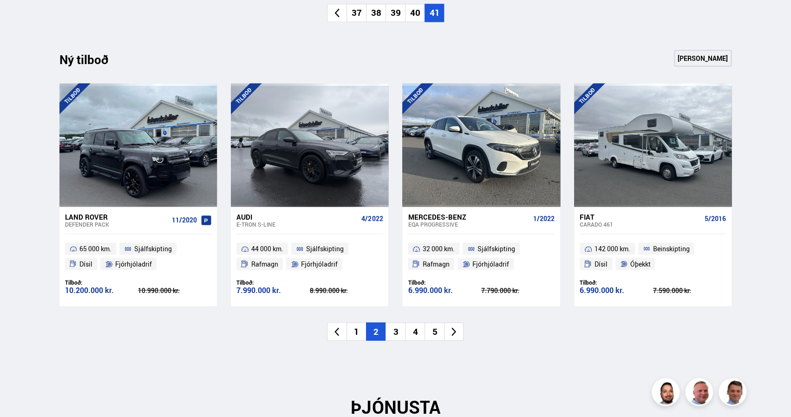
click at [399, 334] on li "3" at bounding box center [396, 331] width 20 height 18
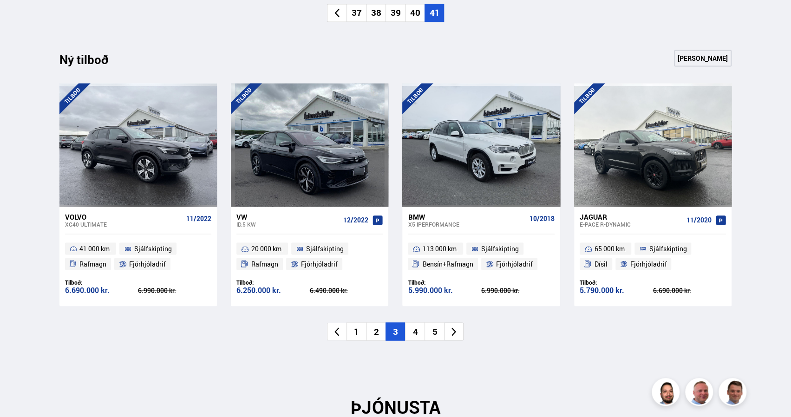
click at [415, 334] on li "4" at bounding box center [415, 331] width 20 height 18
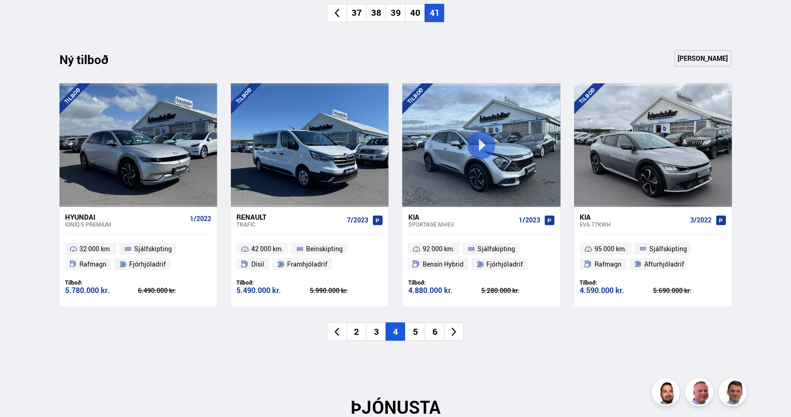
click at [415, 334] on li "5" at bounding box center [415, 331] width 20 height 18
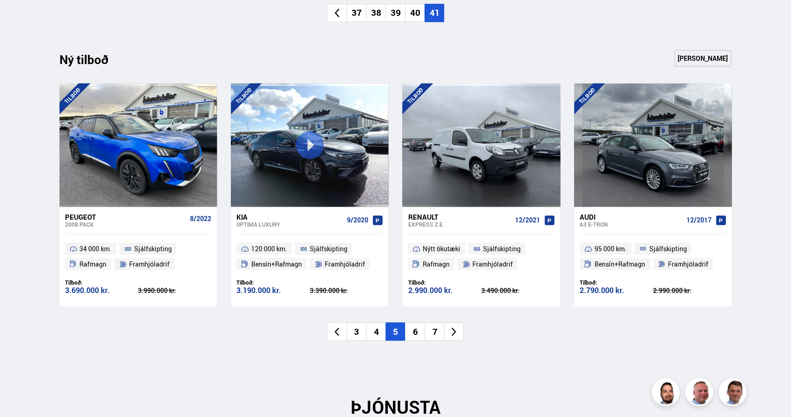
click at [415, 334] on li "6" at bounding box center [415, 331] width 20 height 18
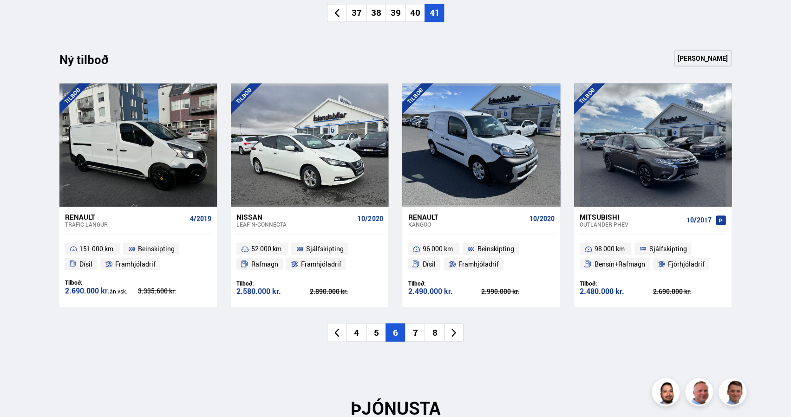
click at [415, 334] on li "7" at bounding box center [415, 332] width 20 height 18
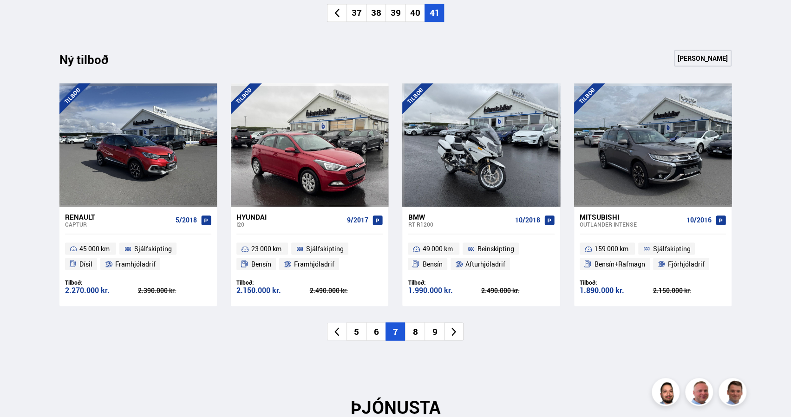
click at [415, 334] on li "8" at bounding box center [415, 331] width 20 height 18
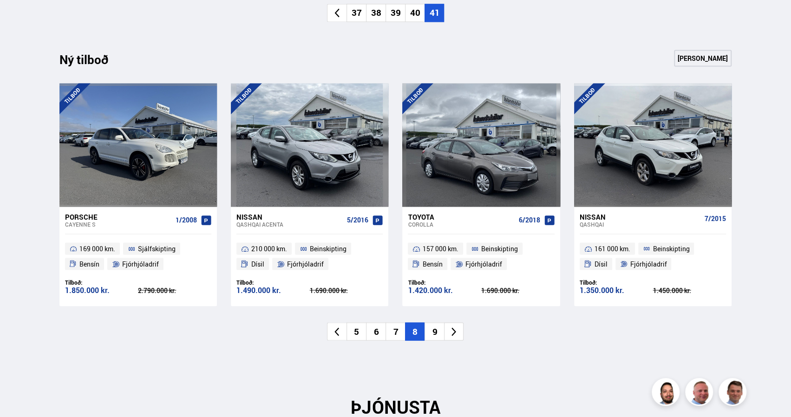
click at [436, 337] on li "9" at bounding box center [435, 331] width 20 height 18
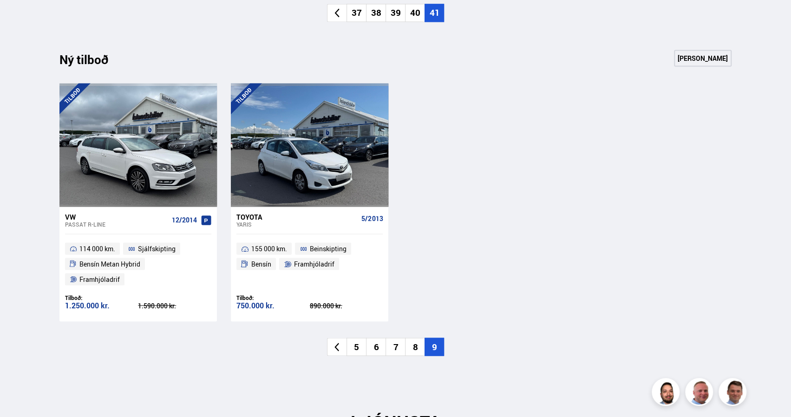
click at [777, 247] on div "Söluskrá Þjónusta Íslandsbílar [DOMAIN_NAME] Íslandsvörn Leiðbeiningar Um okkur…" at bounding box center [395, 3] width 791 height 1882
drag, startPoint x: 777, startPoint y: 247, endPoint x: 790, endPoint y: 302, distance: 56.5
click at [790, 302] on div "Söluskrá Þjónusta Íslandsbílar [DOMAIN_NAME] Íslandsvörn Leiðbeiningar Um okkur…" at bounding box center [395, 3] width 791 height 1882
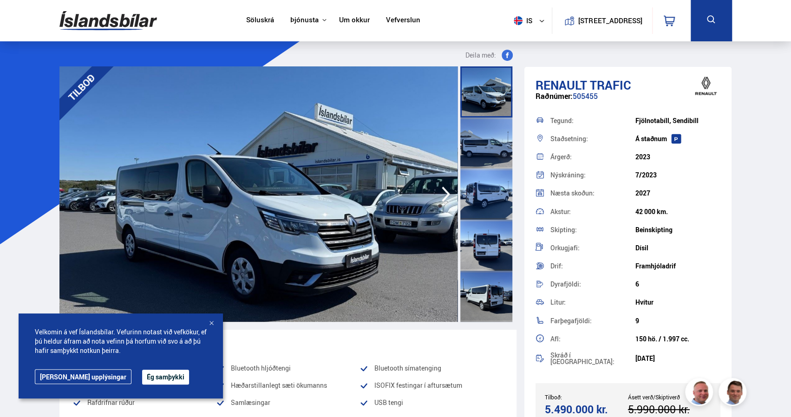
click at [379, 199] on img at bounding box center [258, 194] width 398 height 256
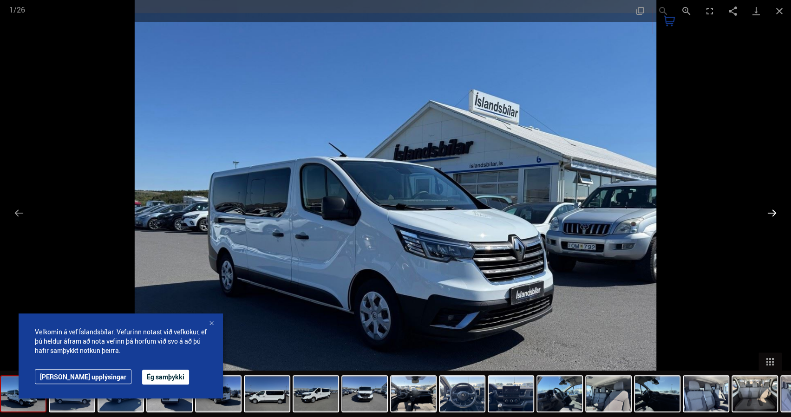
click at [773, 213] on button "Next slide" at bounding box center [772, 213] width 20 height 18
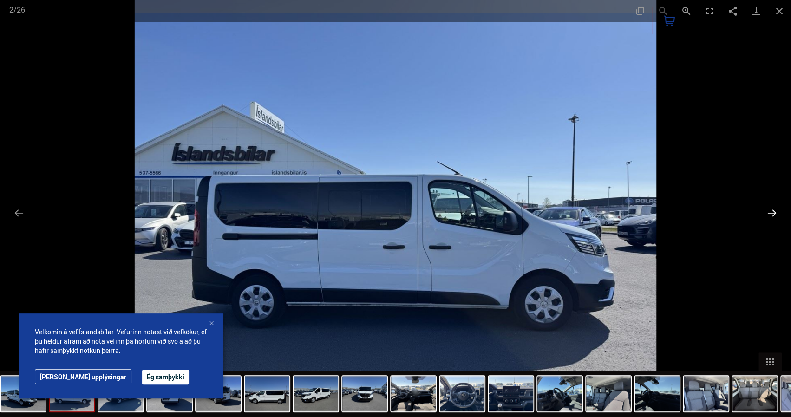
click at [773, 213] on button "Next slide" at bounding box center [772, 213] width 20 height 18
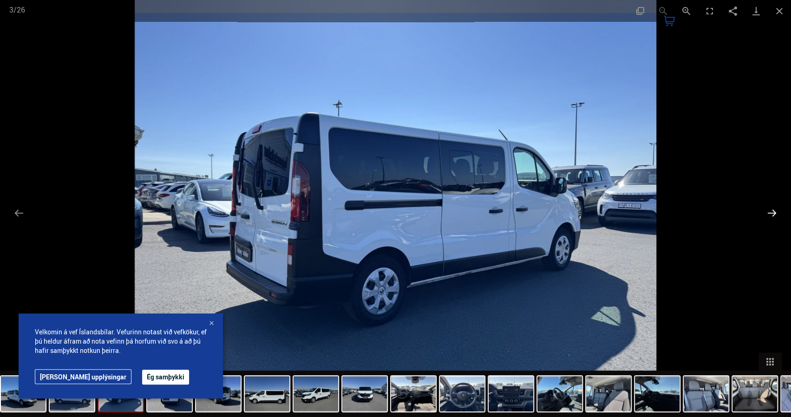
click at [773, 213] on button "Next slide" at bounding box center [772, 213] width 20 height 18
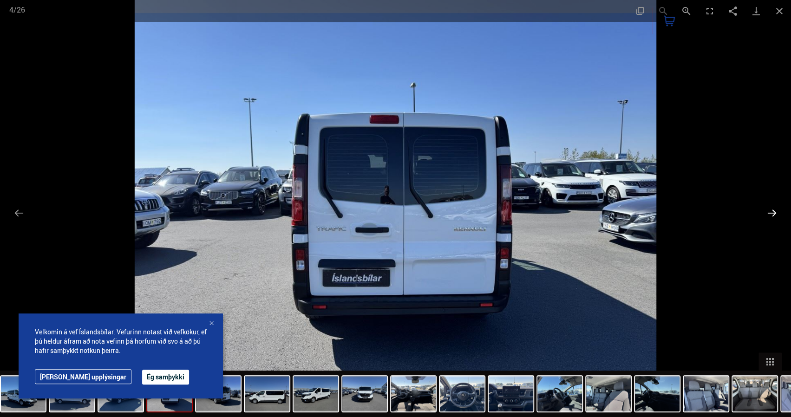
click at [773, 213] on button "Next slide" at bounding box center [772, 213] width 20 height 18
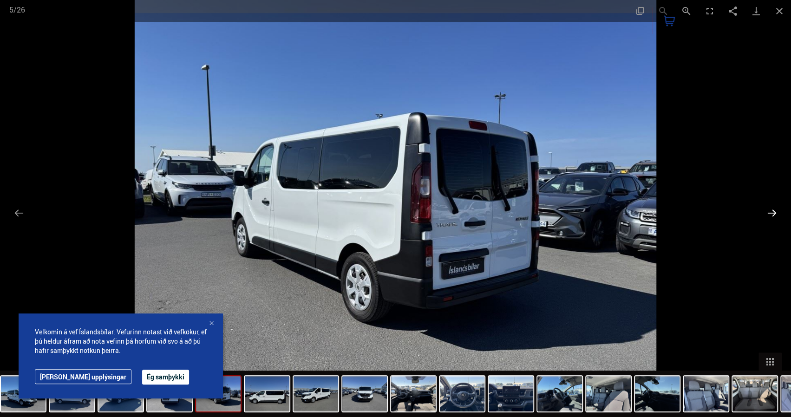
click at [773, 213] on button "Next slide" at bounding box center [772, 213] width 20 height 18
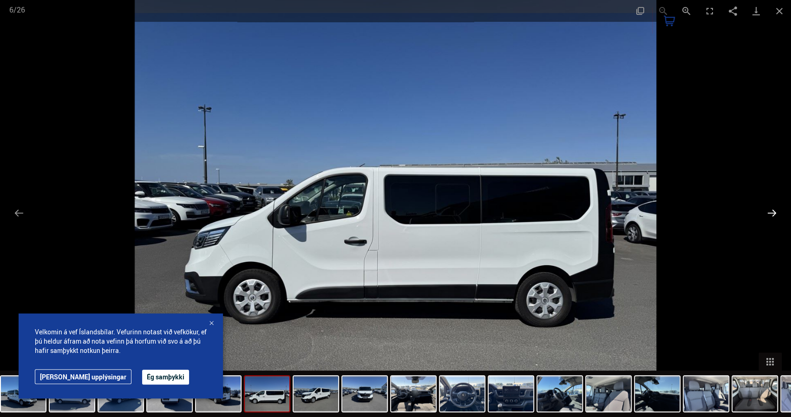
click at [773, 213] on button "Next slide" at bounding box center [772, 213] width 20 height 18
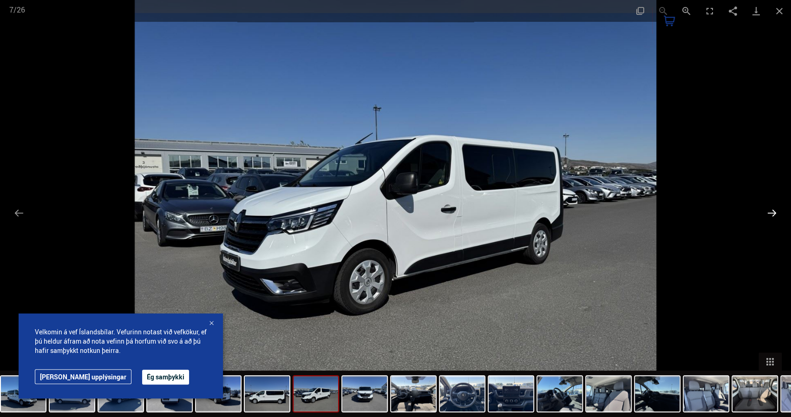
click at [773, 213] on button "Next slide" at bounding box center [772, 213] width 20 height 18
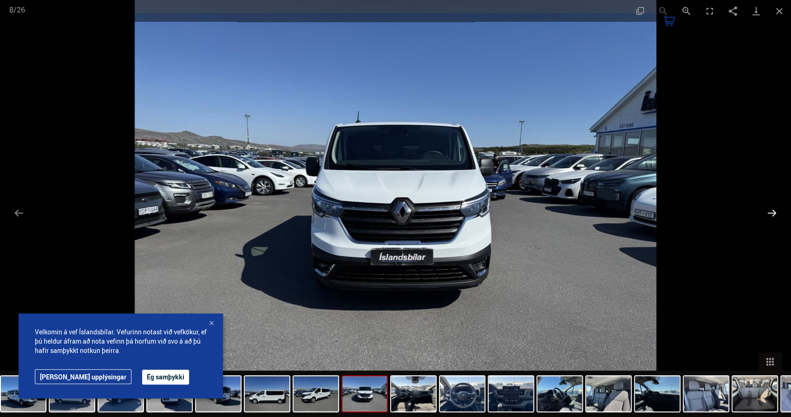
click at [773, 213] on button "Next slide" at bounding box center [772, 213] width 20 height 18
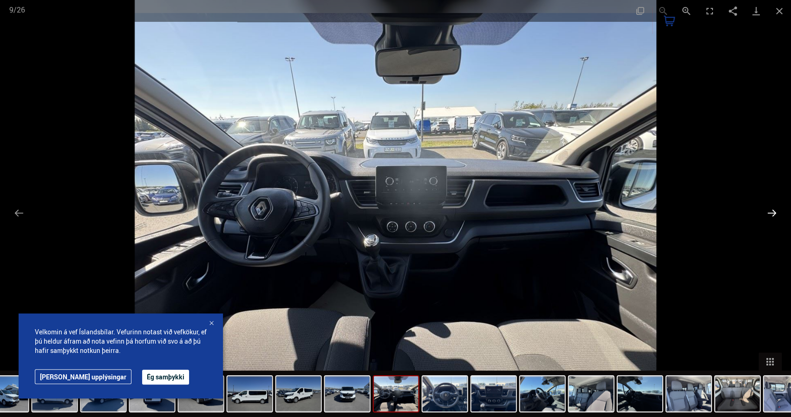
click at [773, 213] on button "Next slide" at bounding box center [772, 213] width 20 height 18
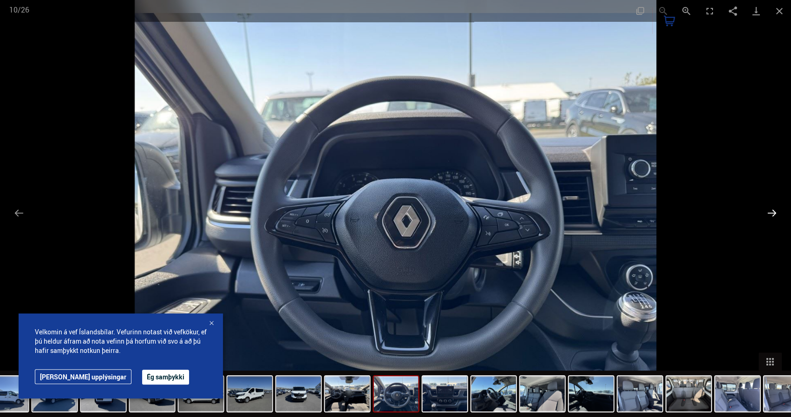
click at [773, 213] on button "Next slide" at bounding box center [772, 213] width 20 height 18
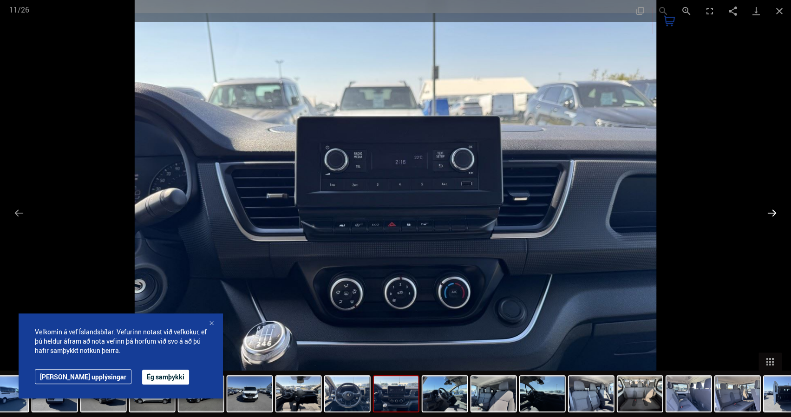
click at [773, 213] on button "Next slide" at bounding box center [772, 213] width 20 height 18
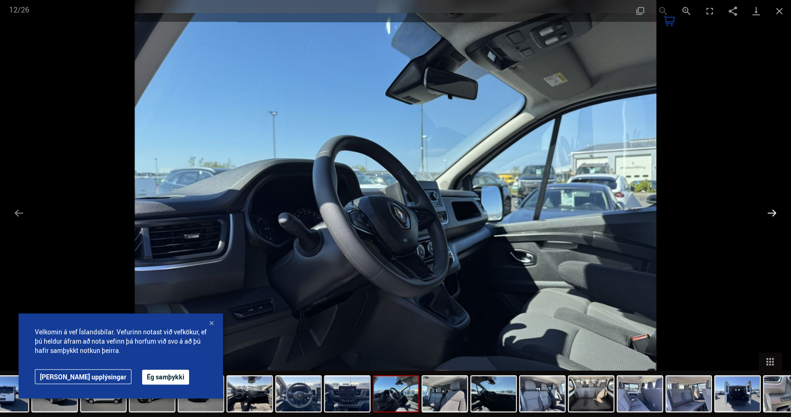
click at [773, 213] on button "Next slide" at bounding box center [772, 213] width 20 height 18
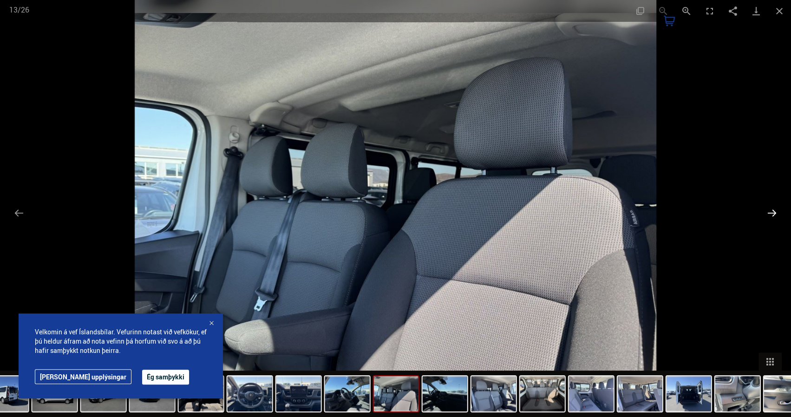
click at [773, 213] on button "Next slide" at bounding box center [772, 213] width 20 height 18
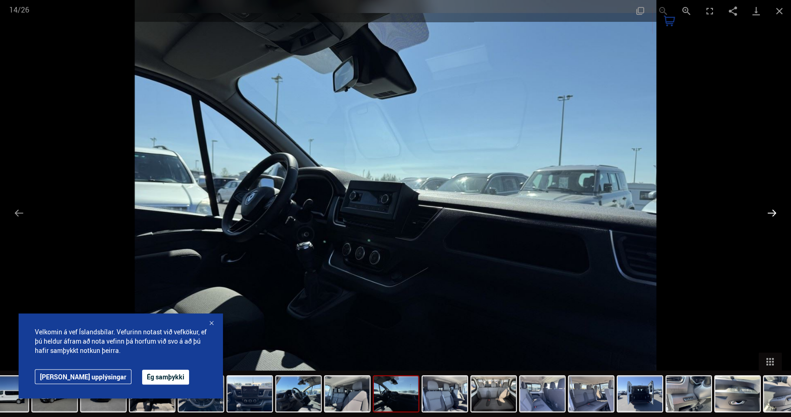
click at [773, 213] on button "Next slide" at bounding box center [772, 213] width 20 height 18
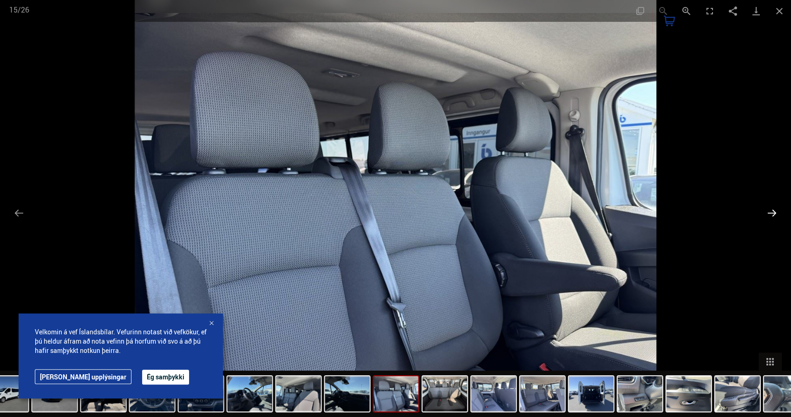
click at [773, 213] on button "Next slide" at bounding box center [772, 213] width 20 height 18
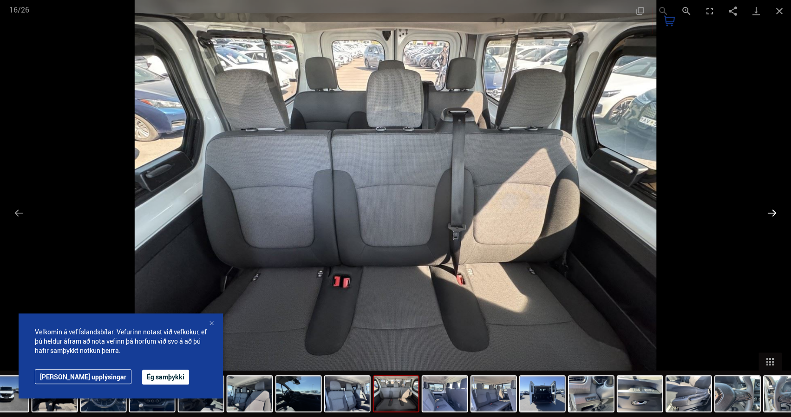
click at [773, 213] on button "Next slide" at bounding box center [772, 213] width 20 height 18
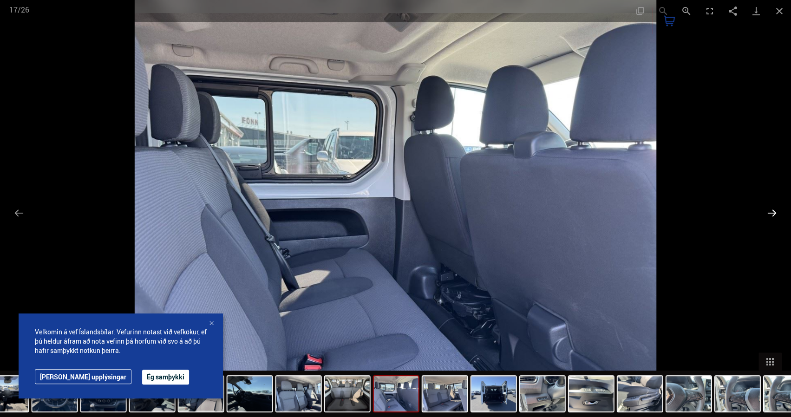
click at [773, 213] on button "Next slide" at bounding box center [772, 213] width 20 height 18
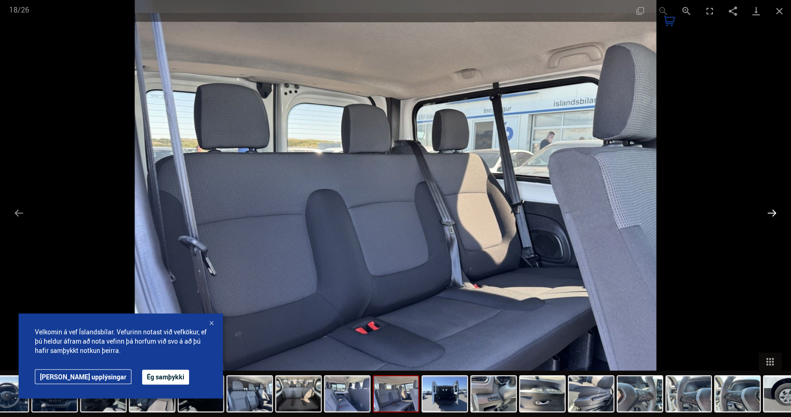
click at [773, 213] on button "Next slide" at bounding box center [772, 213] width 20 height 18
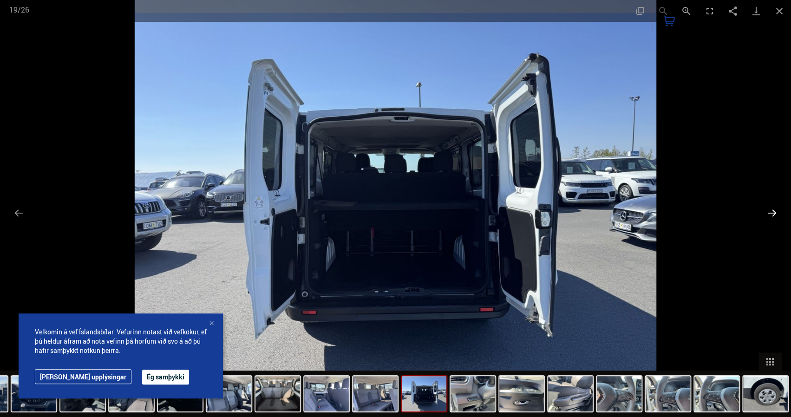
click at [773, 213] on button "Next slide" at bounding box center [772, 213] width 20 height 18
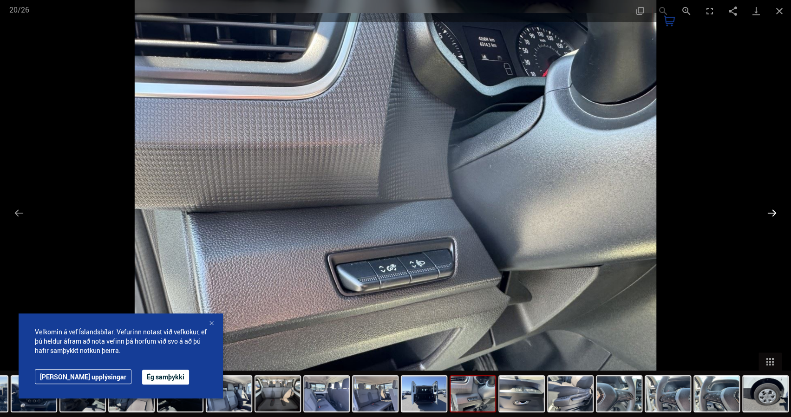
click at [773, 213] on button "Next slide" at bounding box center [772, 213] width 20 height 18
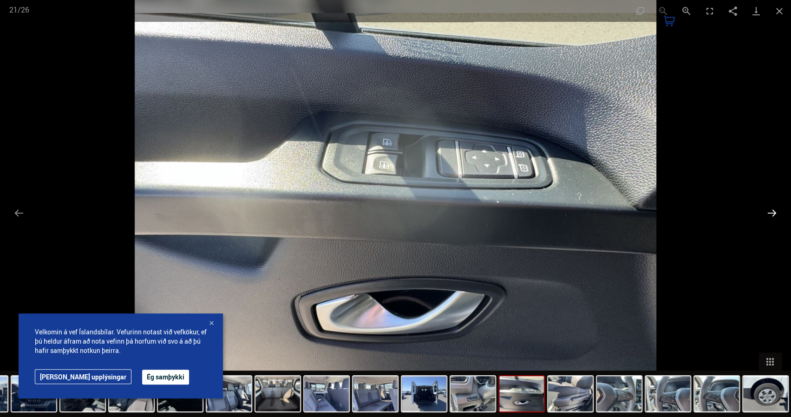
click at [773, 213] on button "Next slide" at bounding box center [772, 213] width 20 height 18
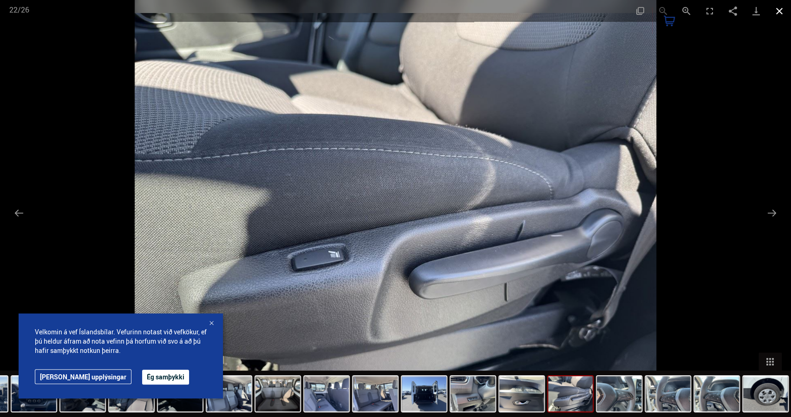
click at [780, 9] on button "Close gallery" at bounding box center [779, 11] width 23 height 22
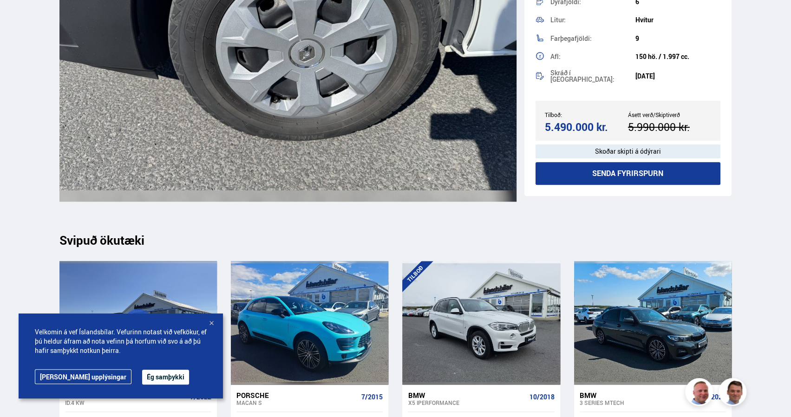
scroll to position [10611, 0]
